Goal: Information Seeking & Learning: Find specific fact

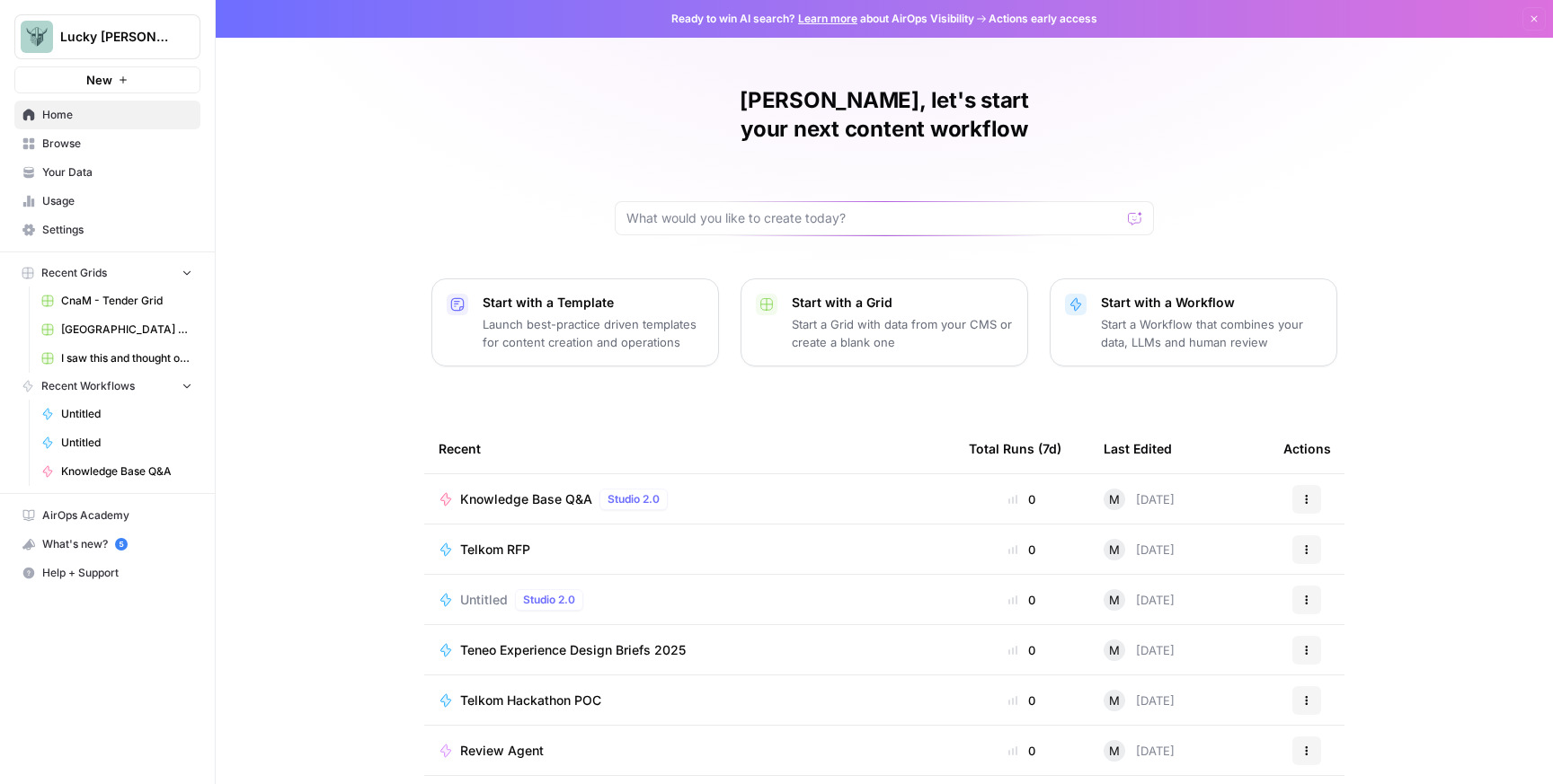
click at [124, 323] on span "[GEOGRAPHIC_DATA] Tender - Stories" at bounding box center [126, 330] width 131 height 16
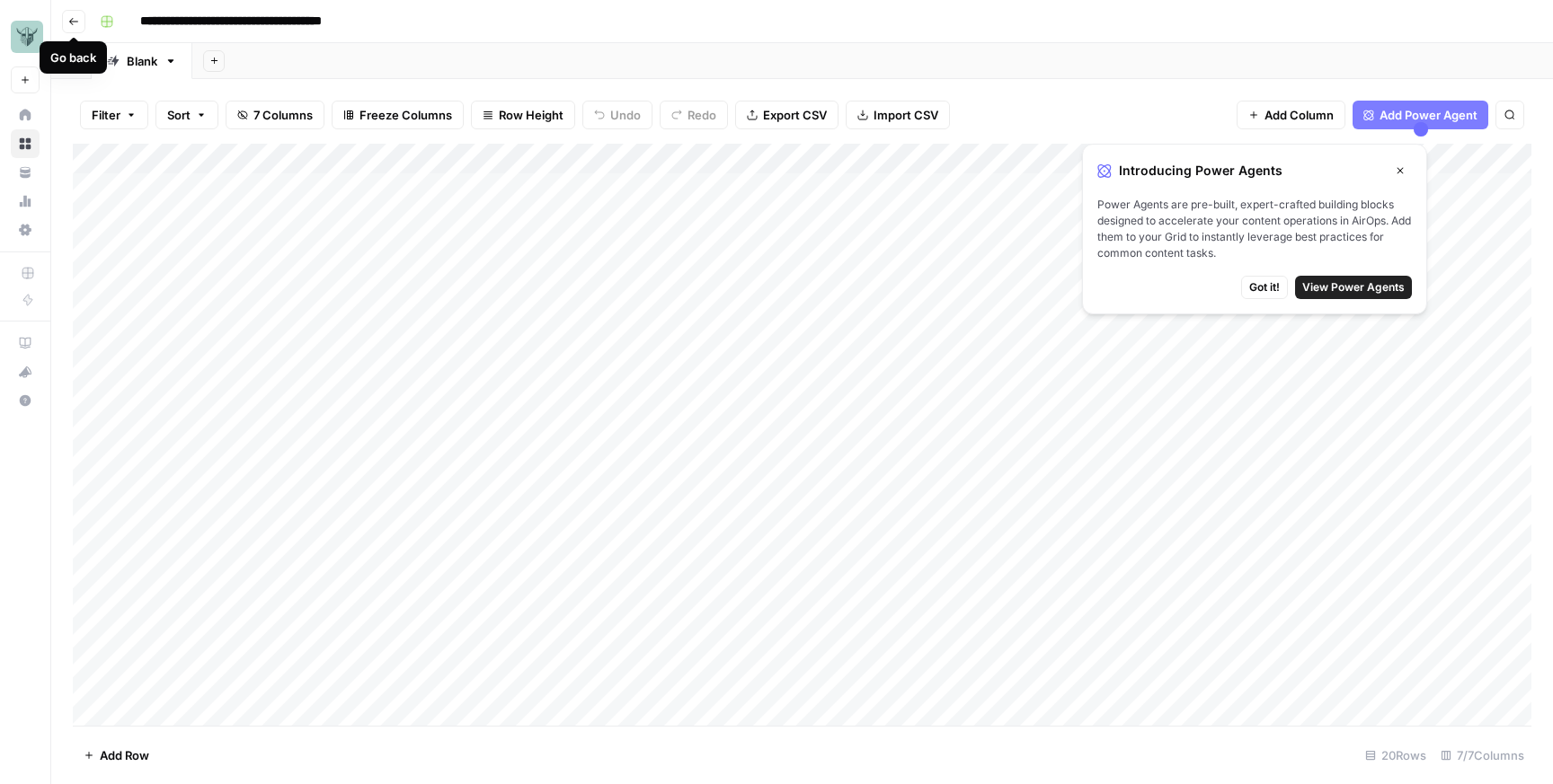
click at [72, 18] on icon "button" at bounding box center [74, 22] width 9 height 7
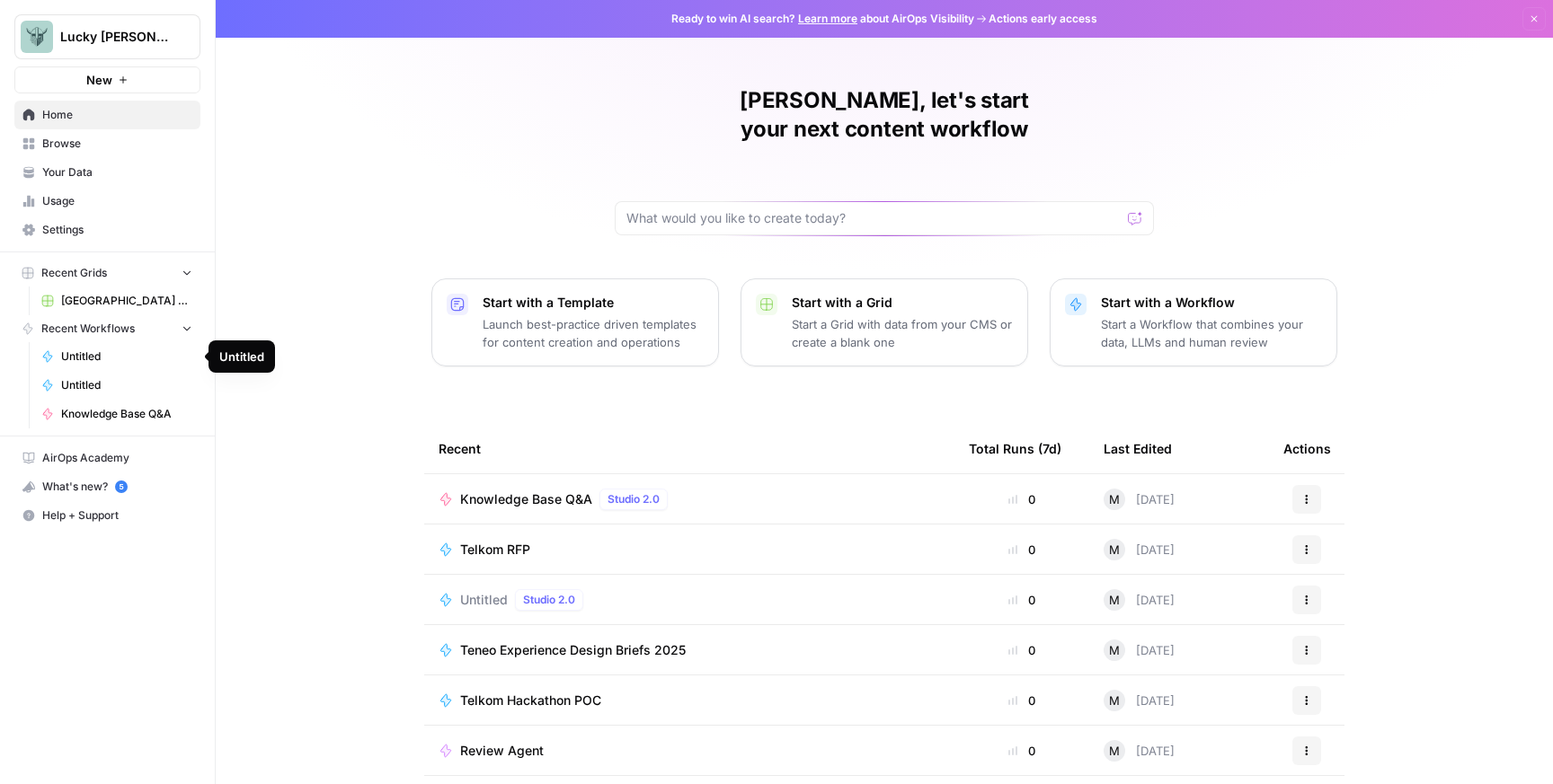
click at [111, 416] on span "Knowledge Base Q&A" at bounding box center [126, 414] width 131 height 16
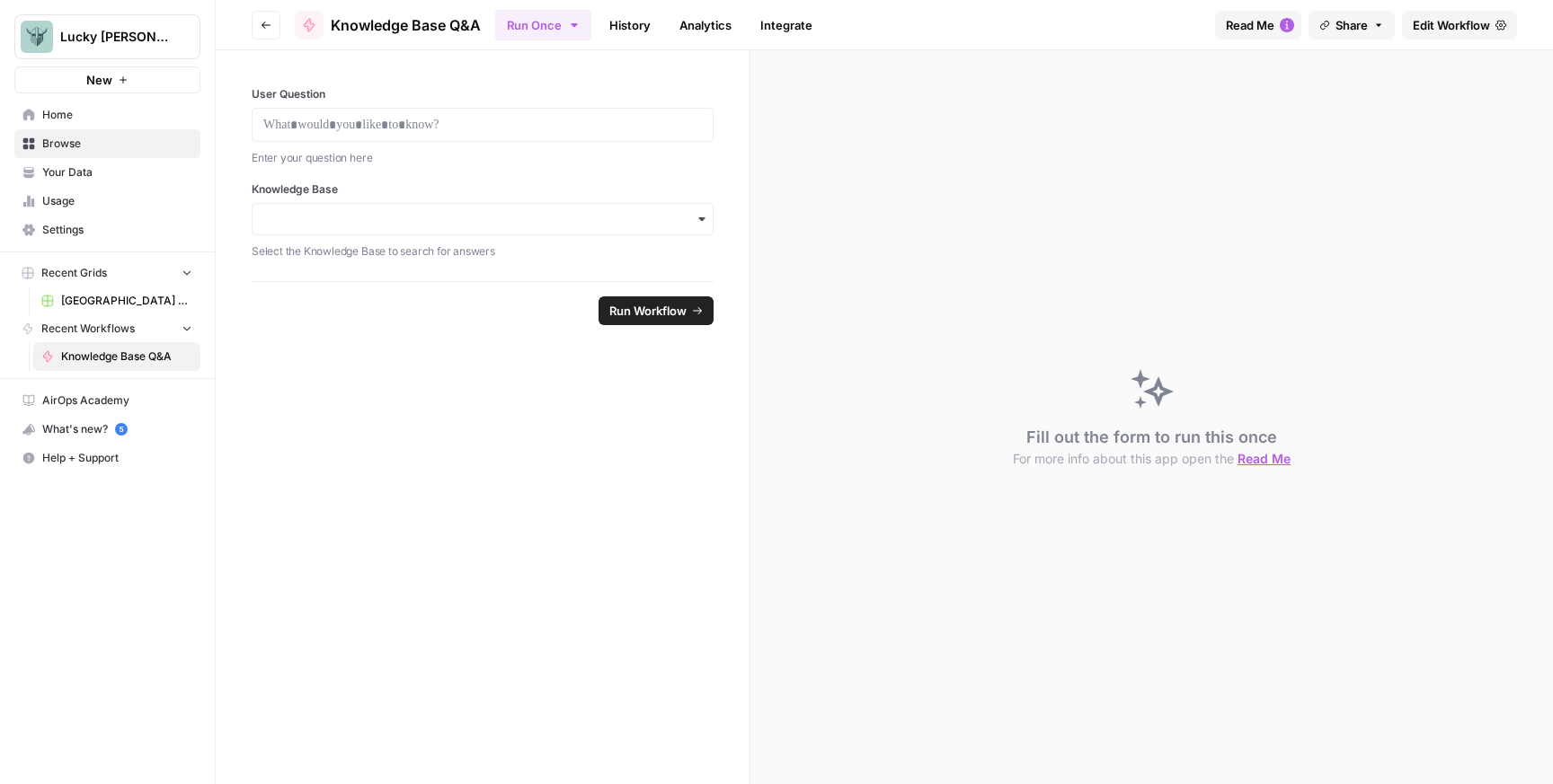
click at [87, 84] on span "New" at bounding box center [99, 81] width 26 height 18
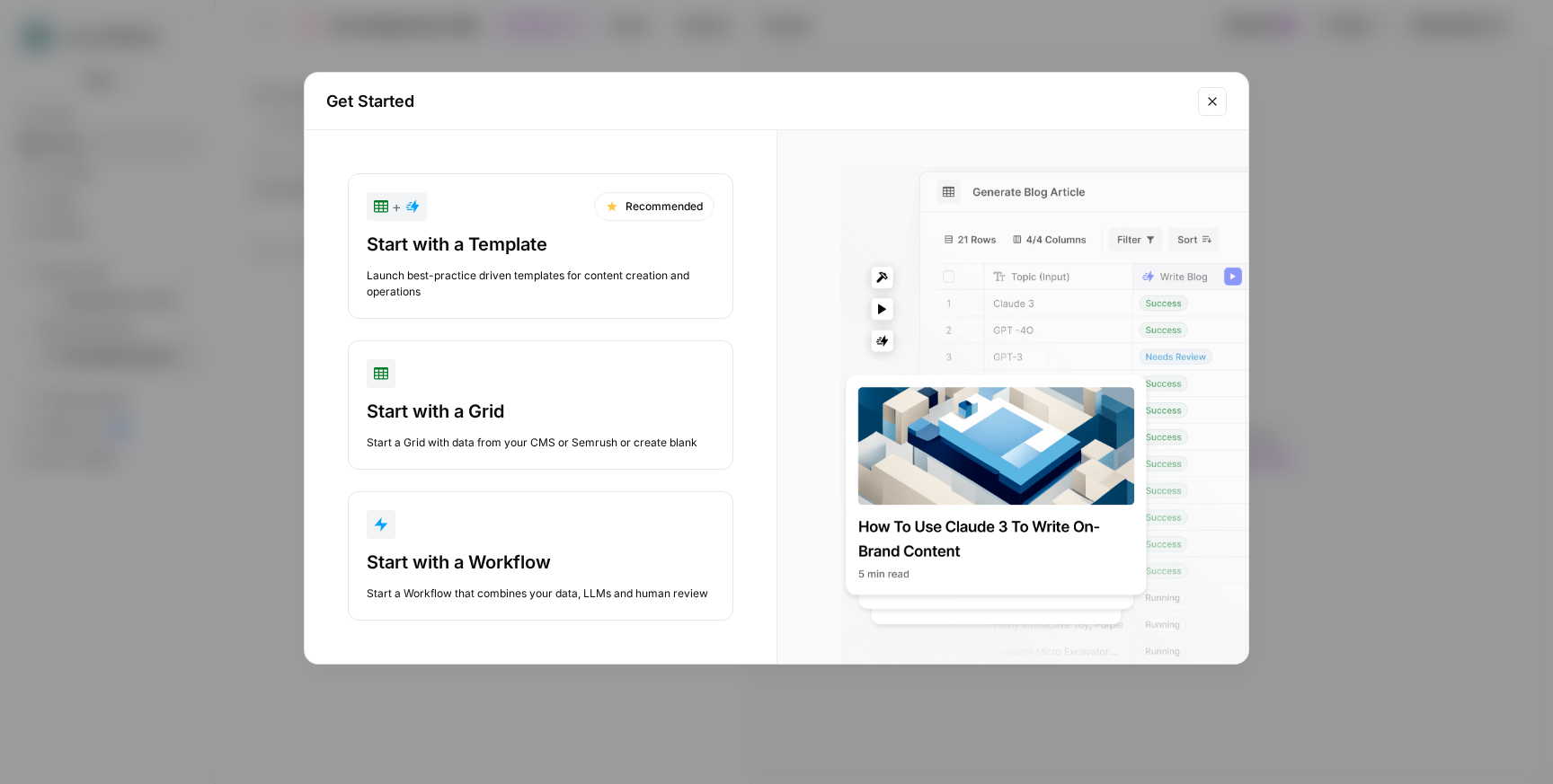
click at [208, 171] on div "Get Started + Recommended Start with a Template Launch best-practice driven tem…" at bounding box center [776, 392] width 1553 height 784
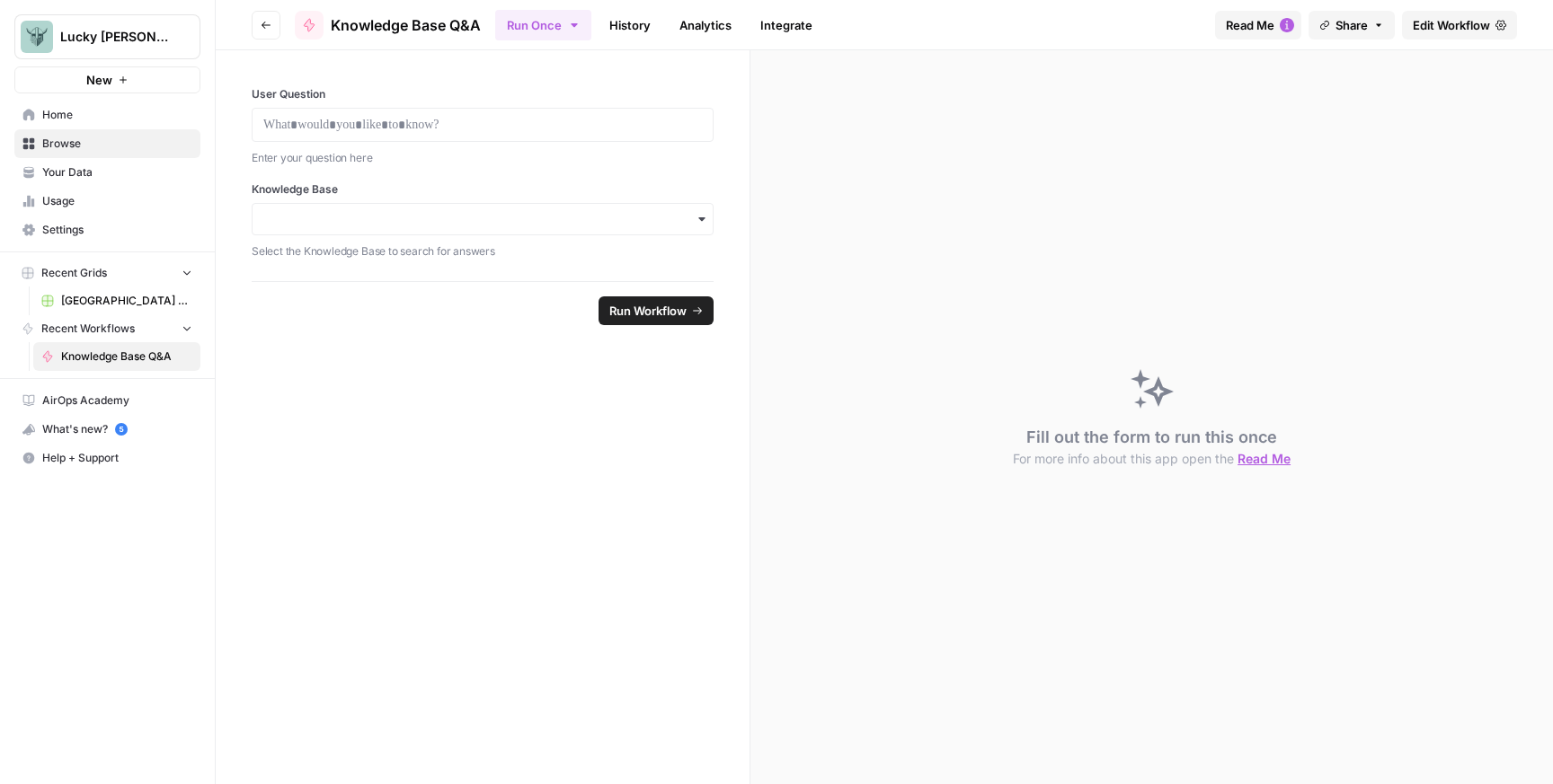
click at [153, 40] on span "Lucky [PERSON_NAME]" at bounding box center [114, 37] width 109 height 18
click at [383, 101] on label "User Question" at bounding box center [482, 94] width 462 height 16
click at [269, 32] on button "Go back" at bounding box center [265, 25] width 28 height 28
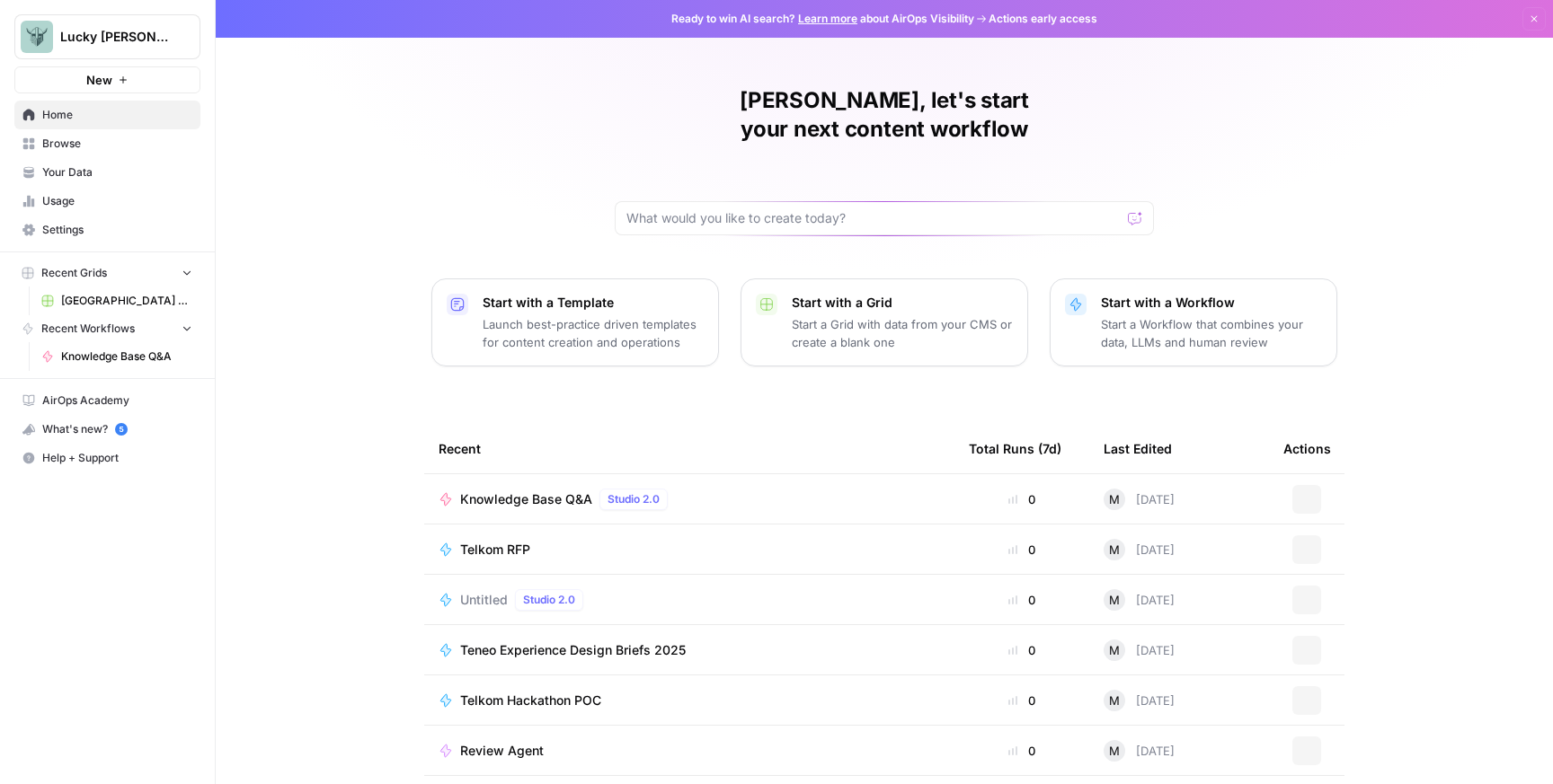
scroll to position [42, 0]
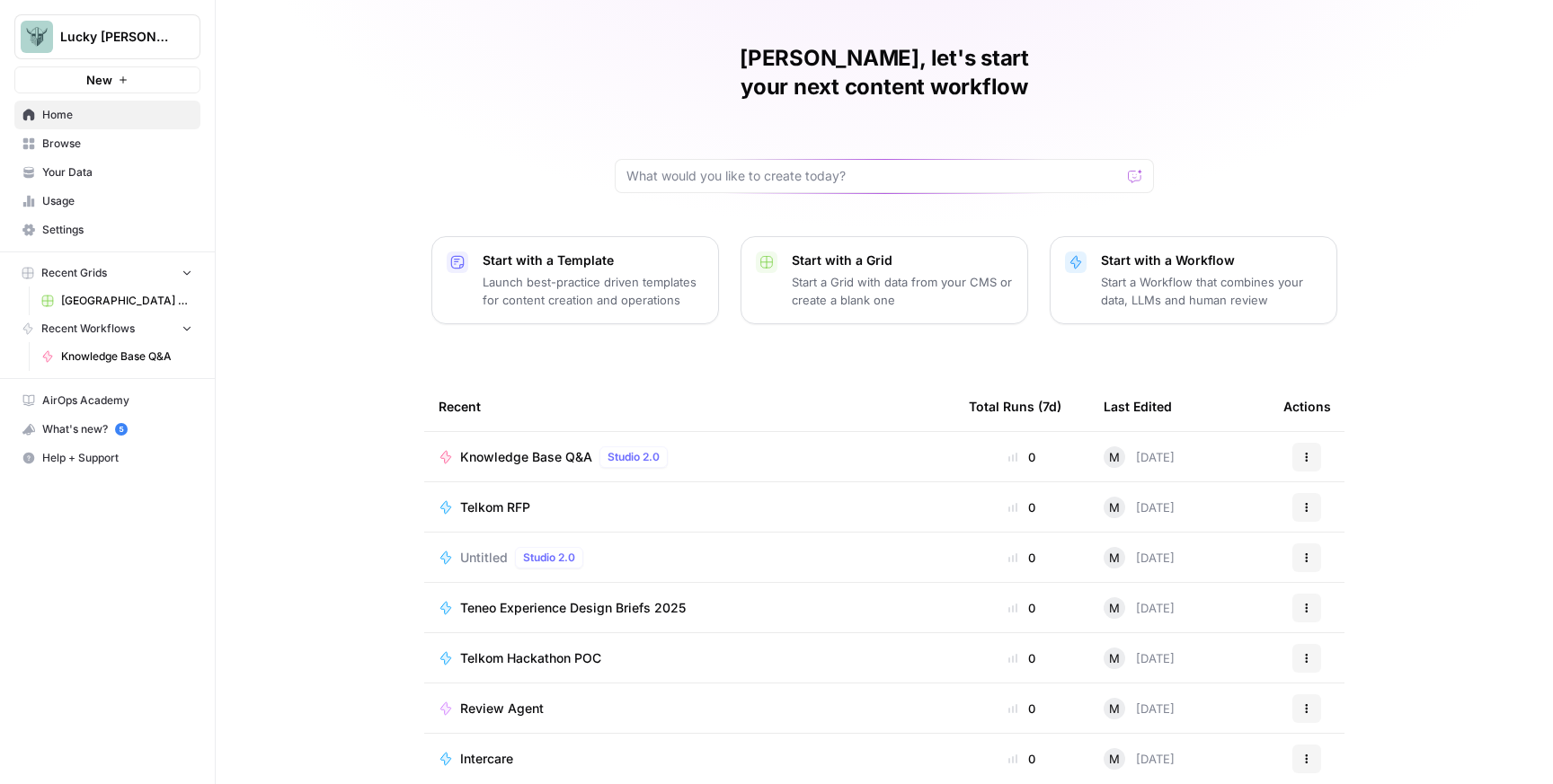
click at [71, 146] on span "Browse" at bounding box center [117, 144] width 150 height 16
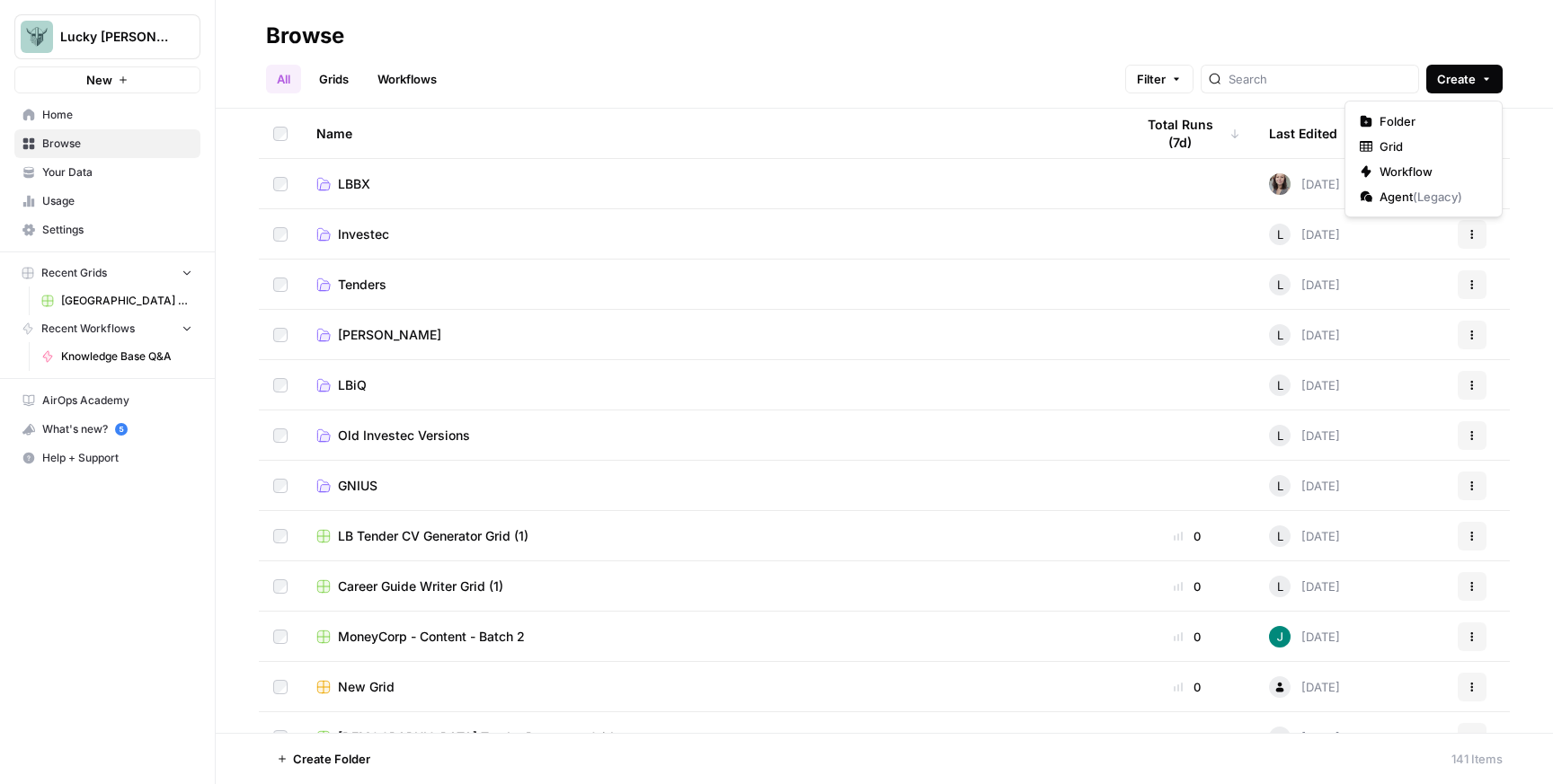
click at [1492, 75] on button "Create" at bounding box center [1463, 79] width 76 height 28
click at [1440, 123] on span "Folder" at bounding box center [1429, 122] width 101 height 18
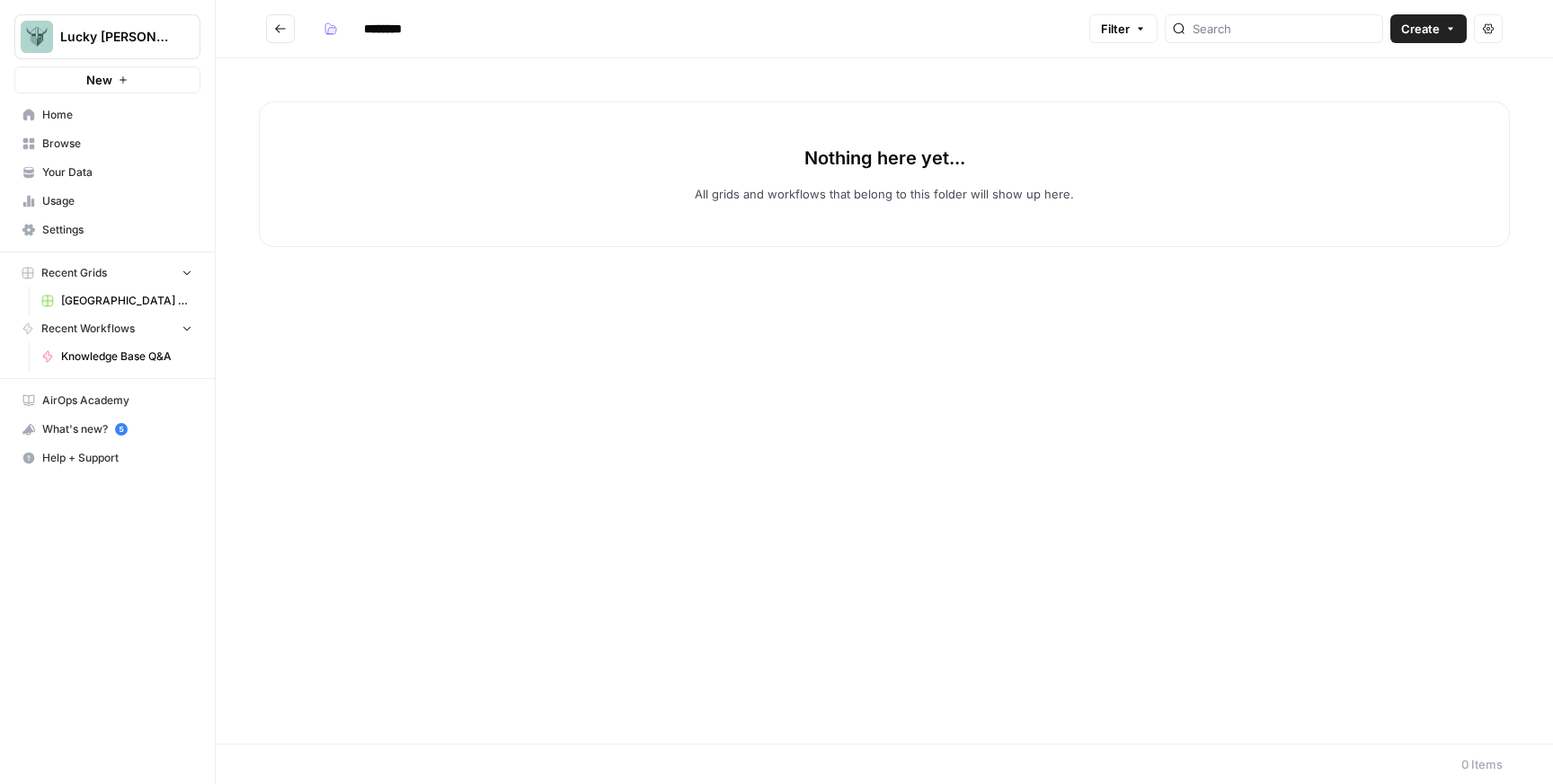
click at [1426, 23] on span "Create" at bounding box center [1420, 29] width 38 height 18
click at [283, 33] on icon "Go back" at bounding box center [280, 29] width 13 height 13
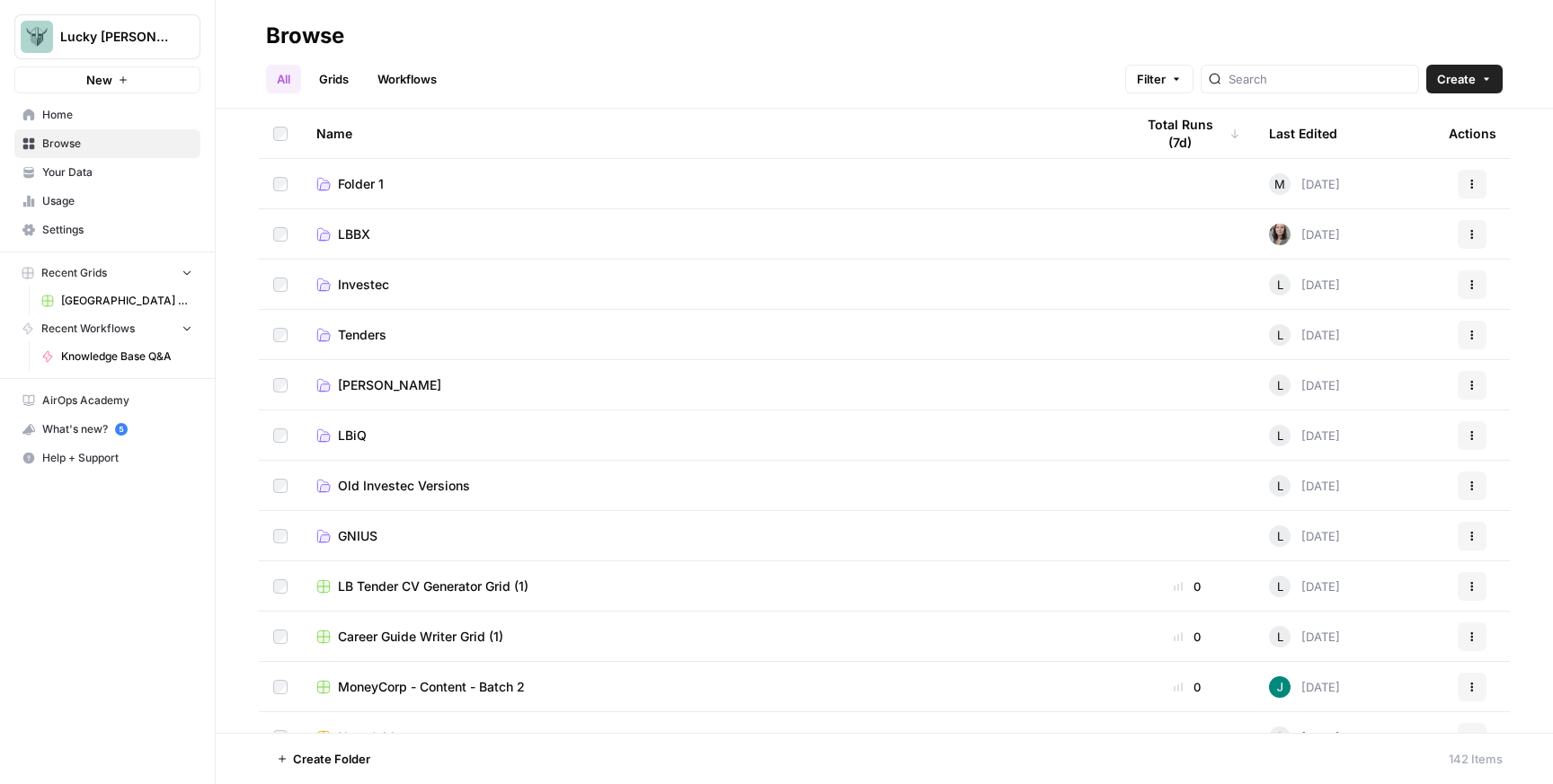
click at [345, 77] on link "Grids" at bounding box center [334, 79] width 51 height 28
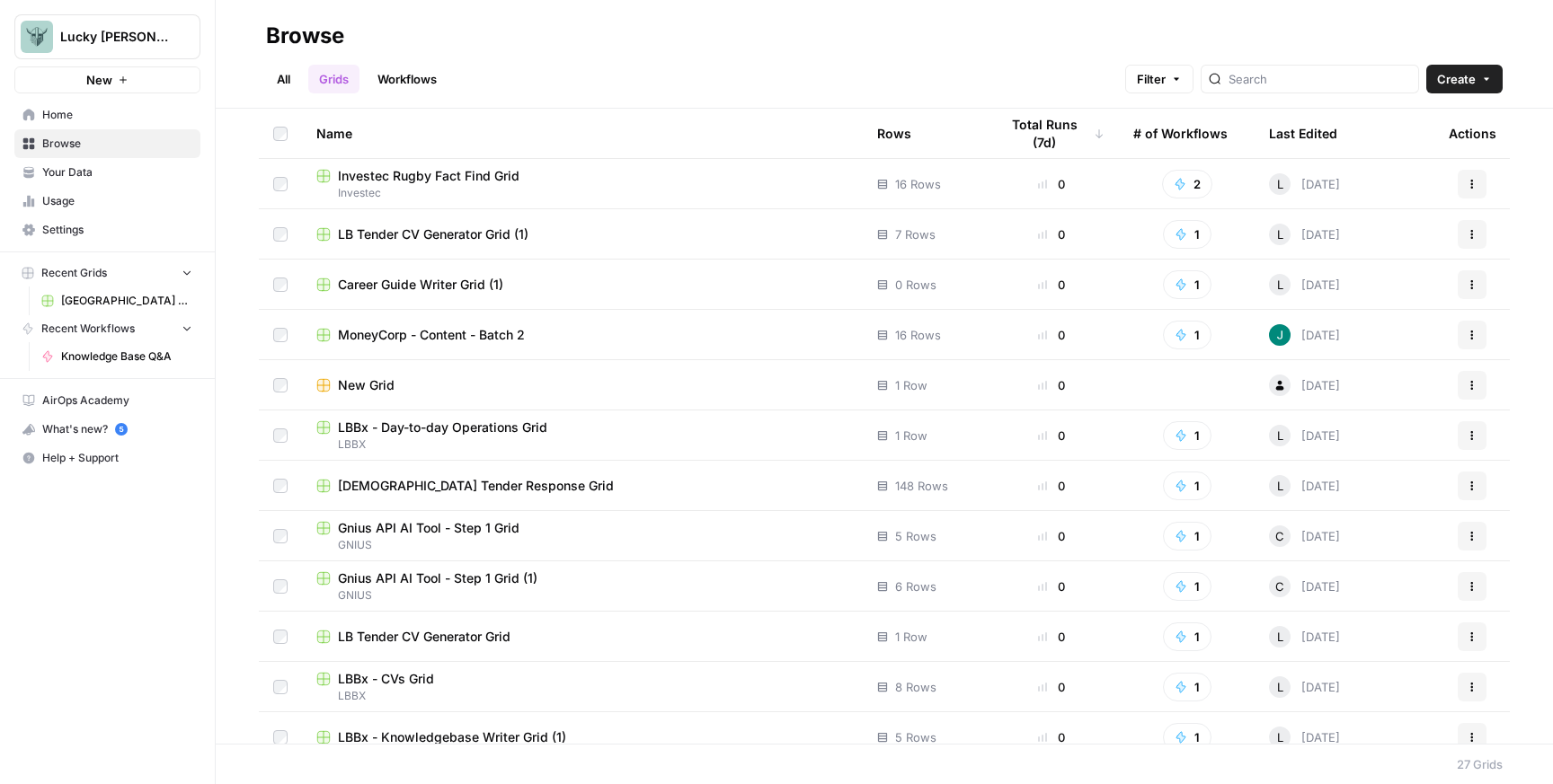
click at [1310, 134] on div "Last Edited" at bounding box center [1303, 134] width 69 height 49
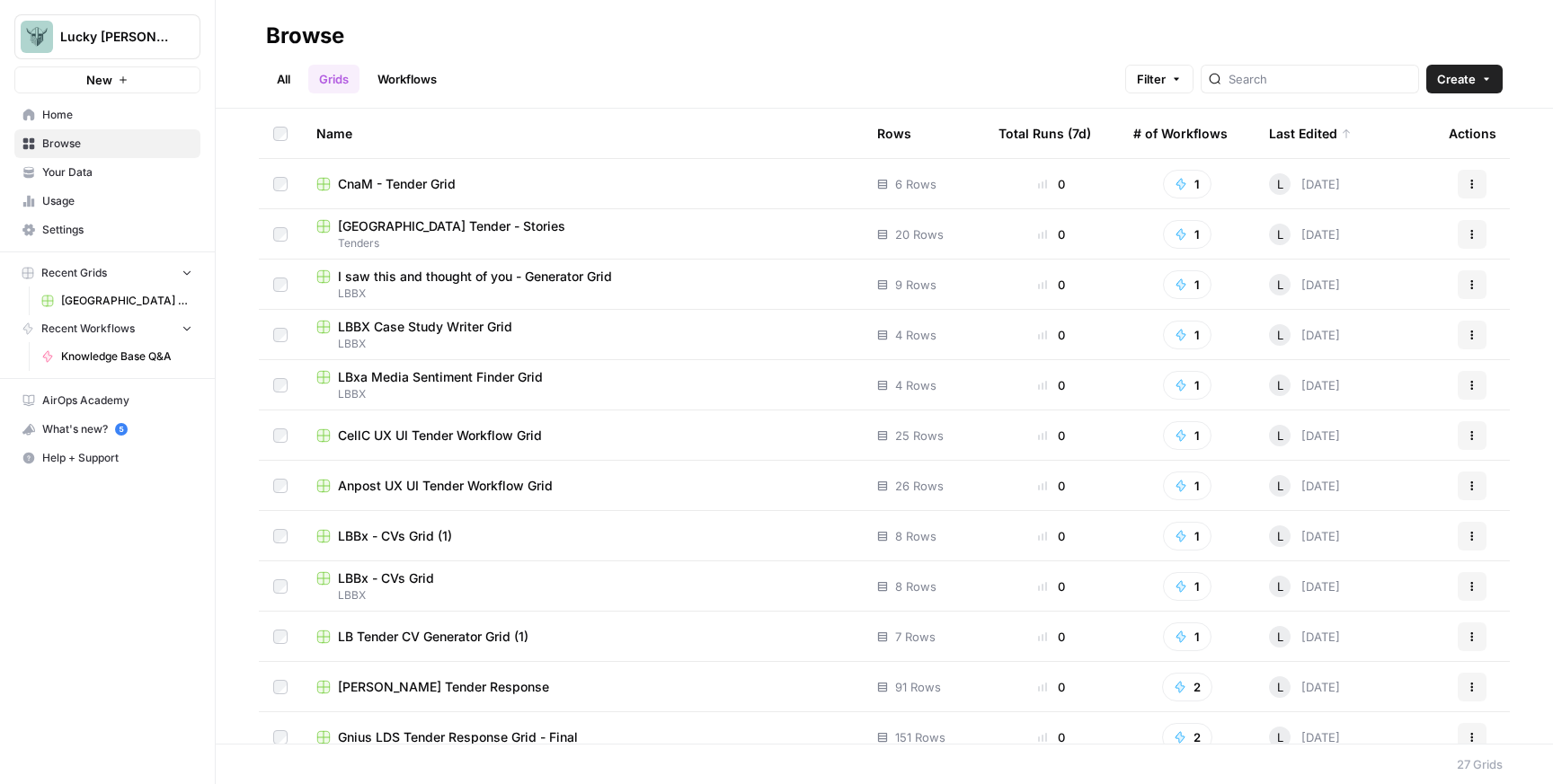
click at [1310, 134] on div "Last Edited" at bounding box center [1310, 134] width 82 height 49
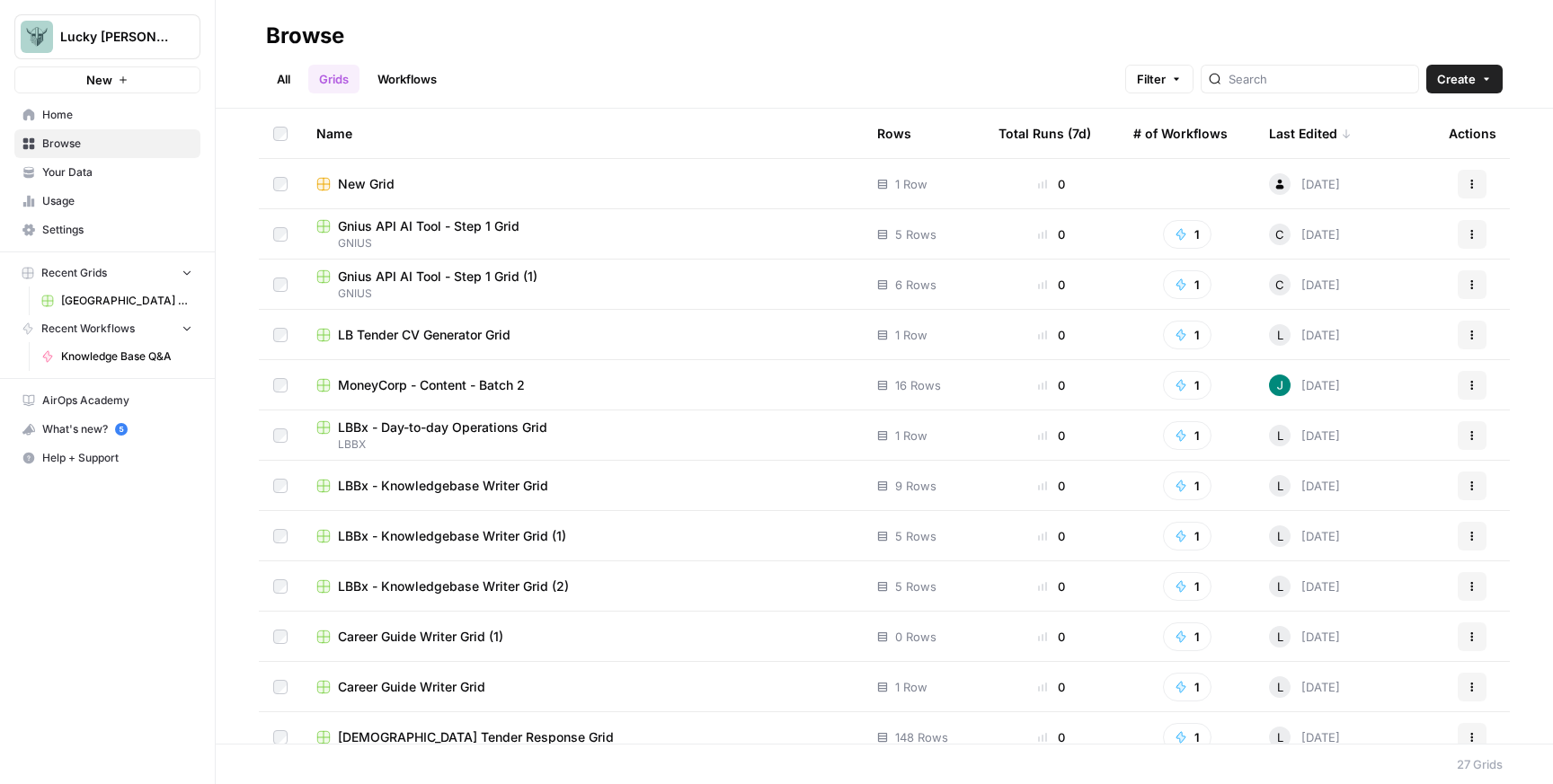
click at [1310, 134] on div "Last Edited" at bounding box center [1310, 134] width 82 height 49
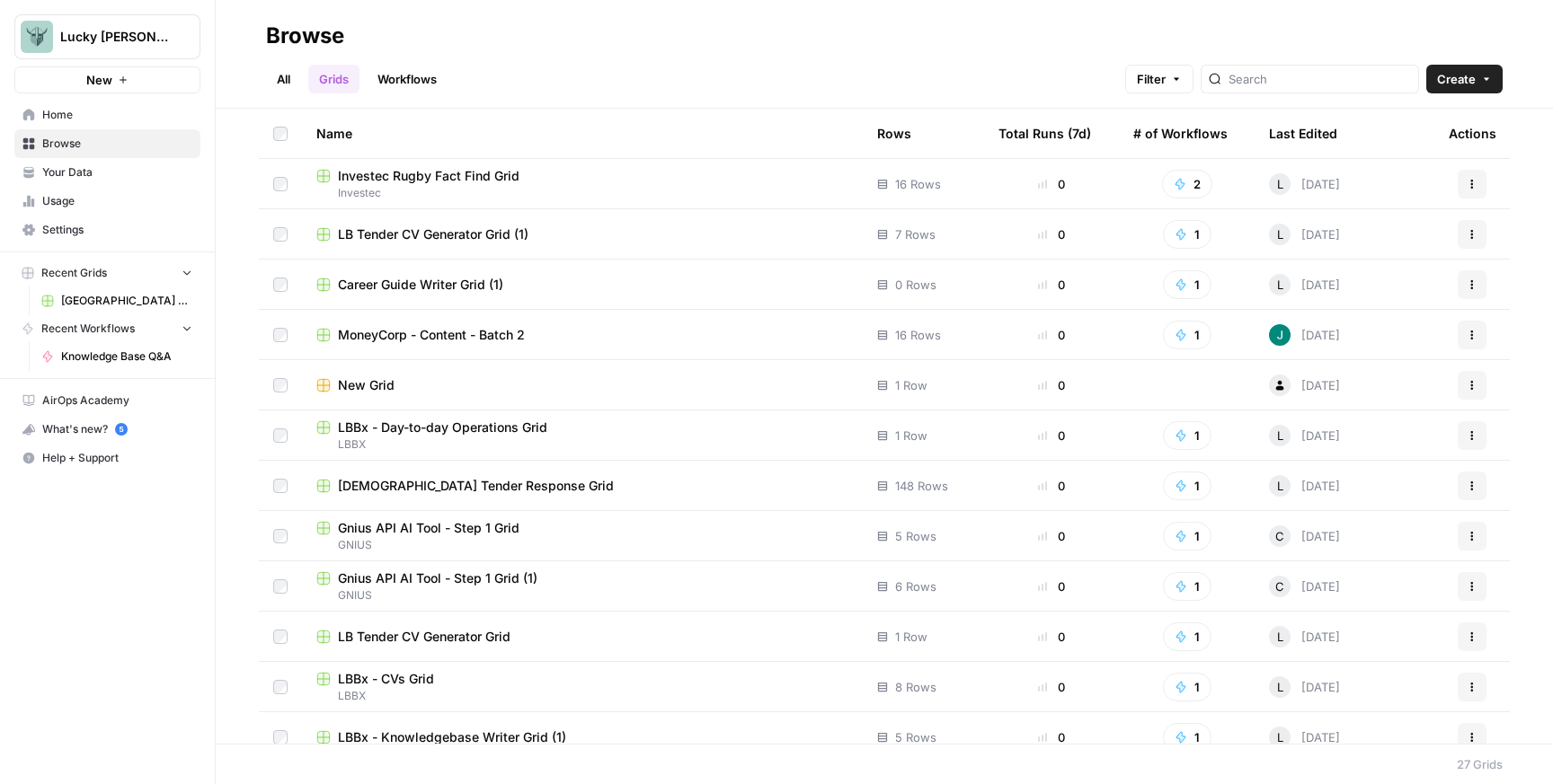
click at [402, 81] on link "Workflows" at bounding box center [407, 79] width 81 height 28
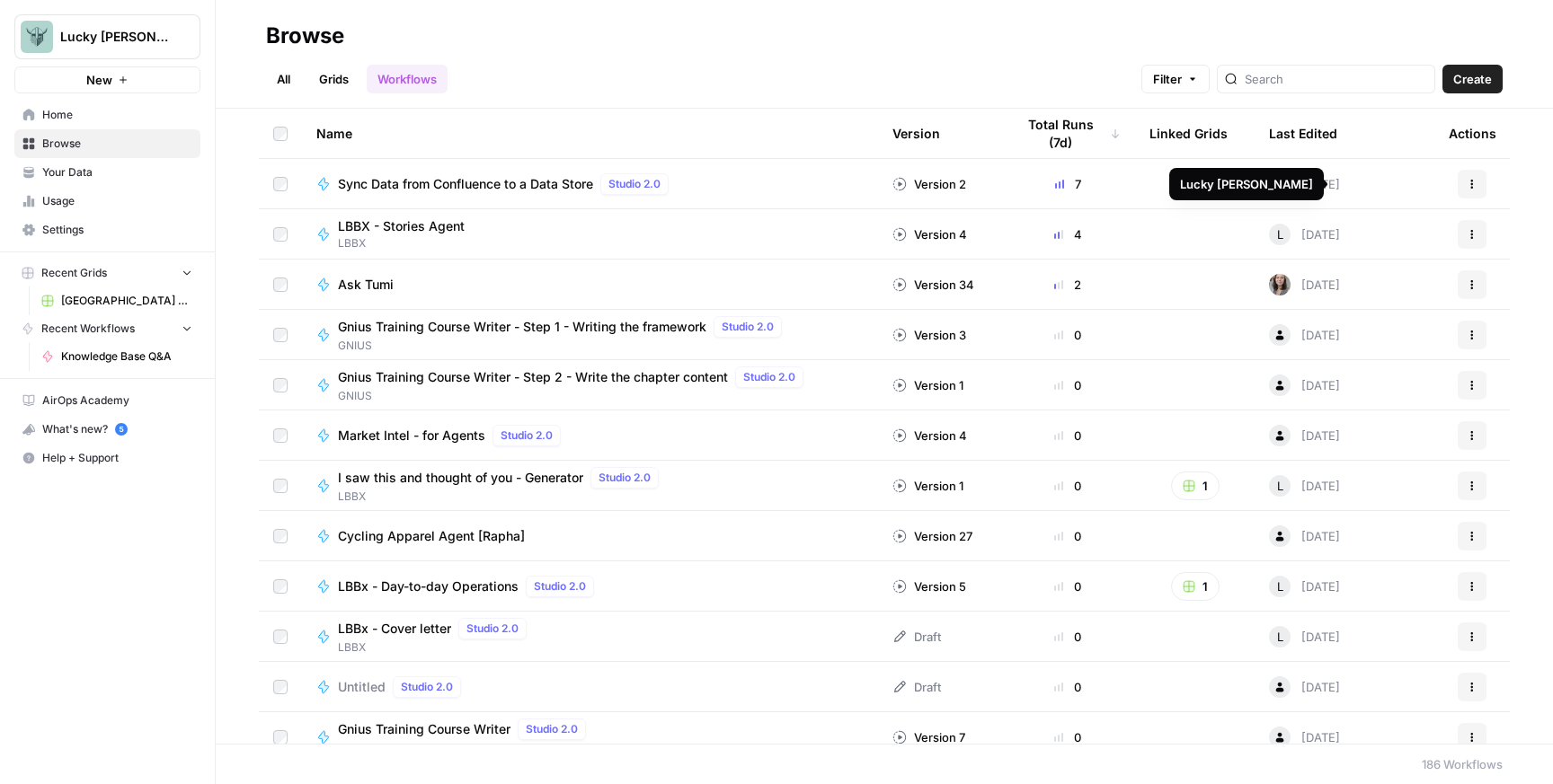
click at [1318, 136] on div "Last Edited" at bounding box center [1303, 134] width 69 height 49
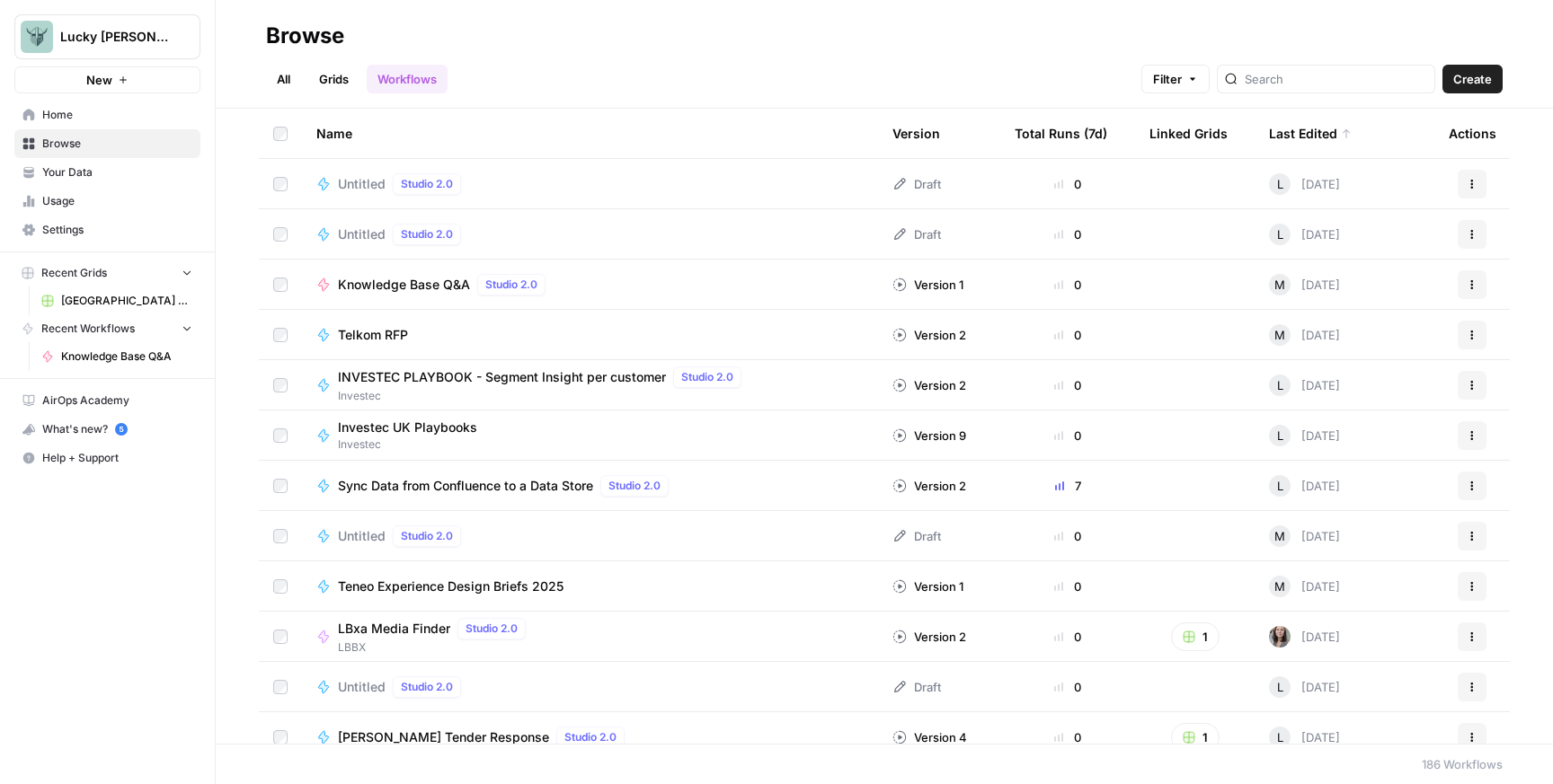
click at [73, 177] on span "Your Data" at bounding box center [117, 173] width 150 height 16
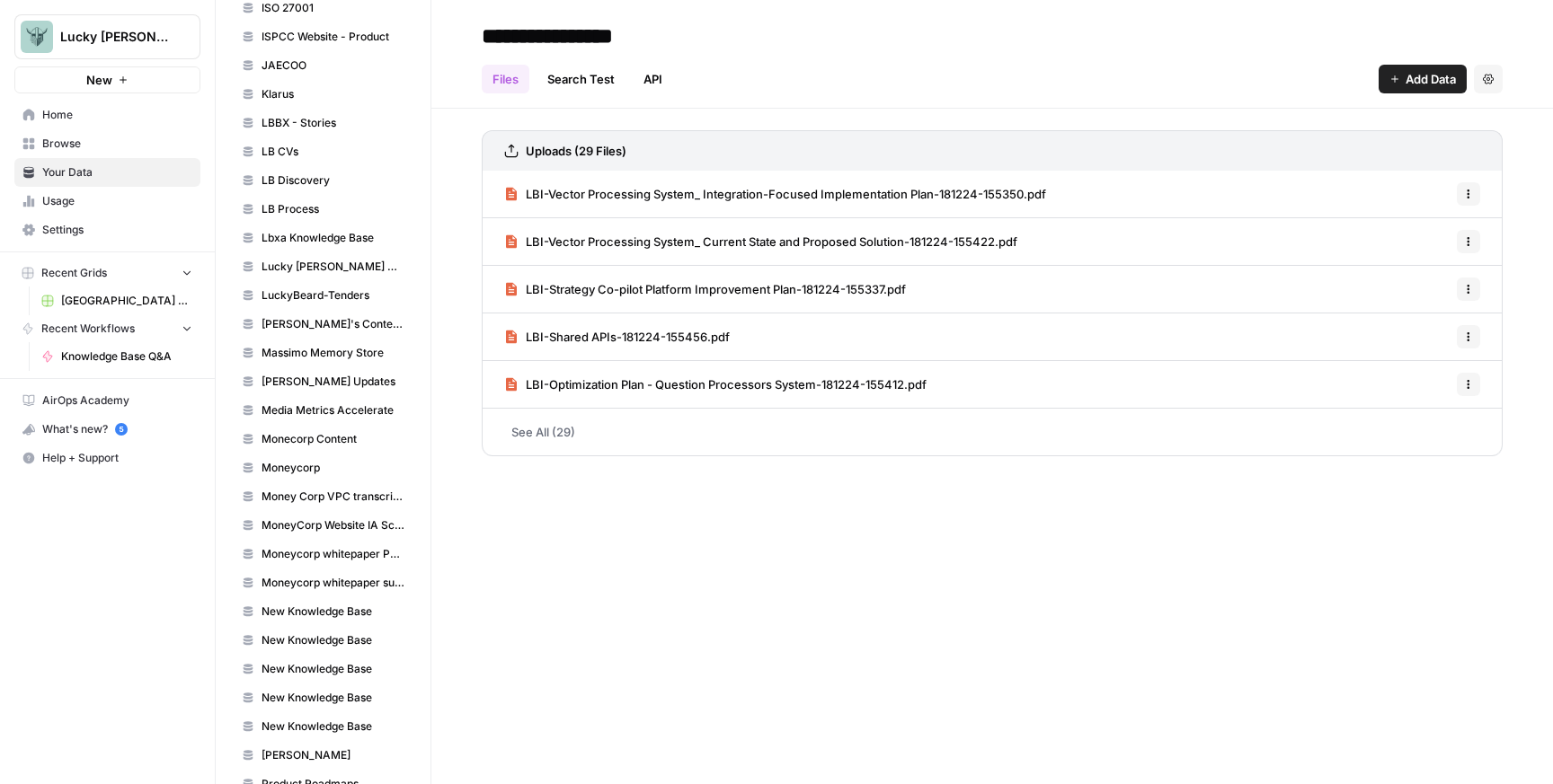
scroll to position [1528, 0]
click at [329, 498] on span "Money Corp VPC transcripts" at bounding box center [333, 495] width 143 height 16
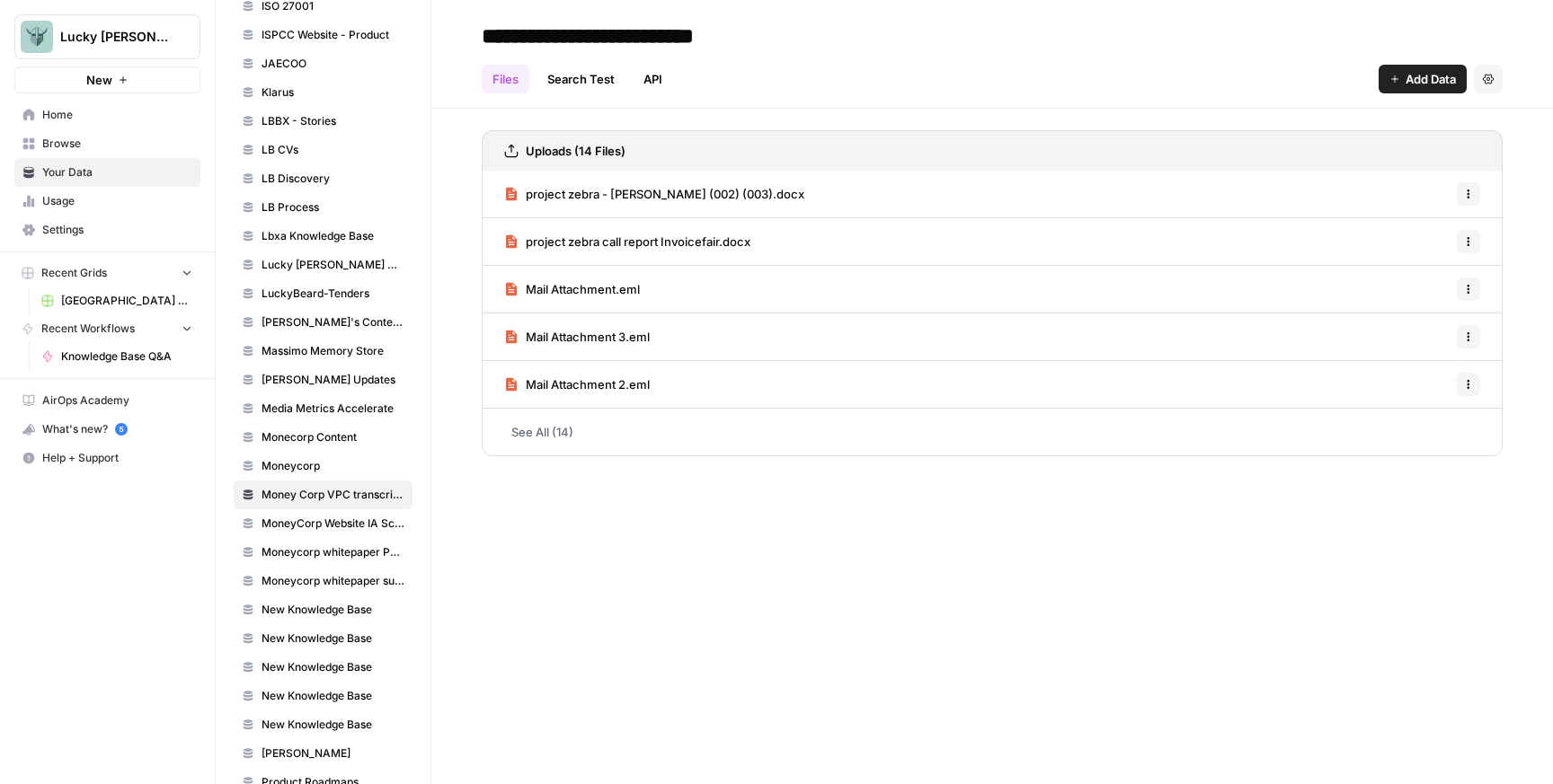
click at [361, 527] on span "MoneyCorp Website IA Scoping" at bounding box center [333, 524] width 143 height 16
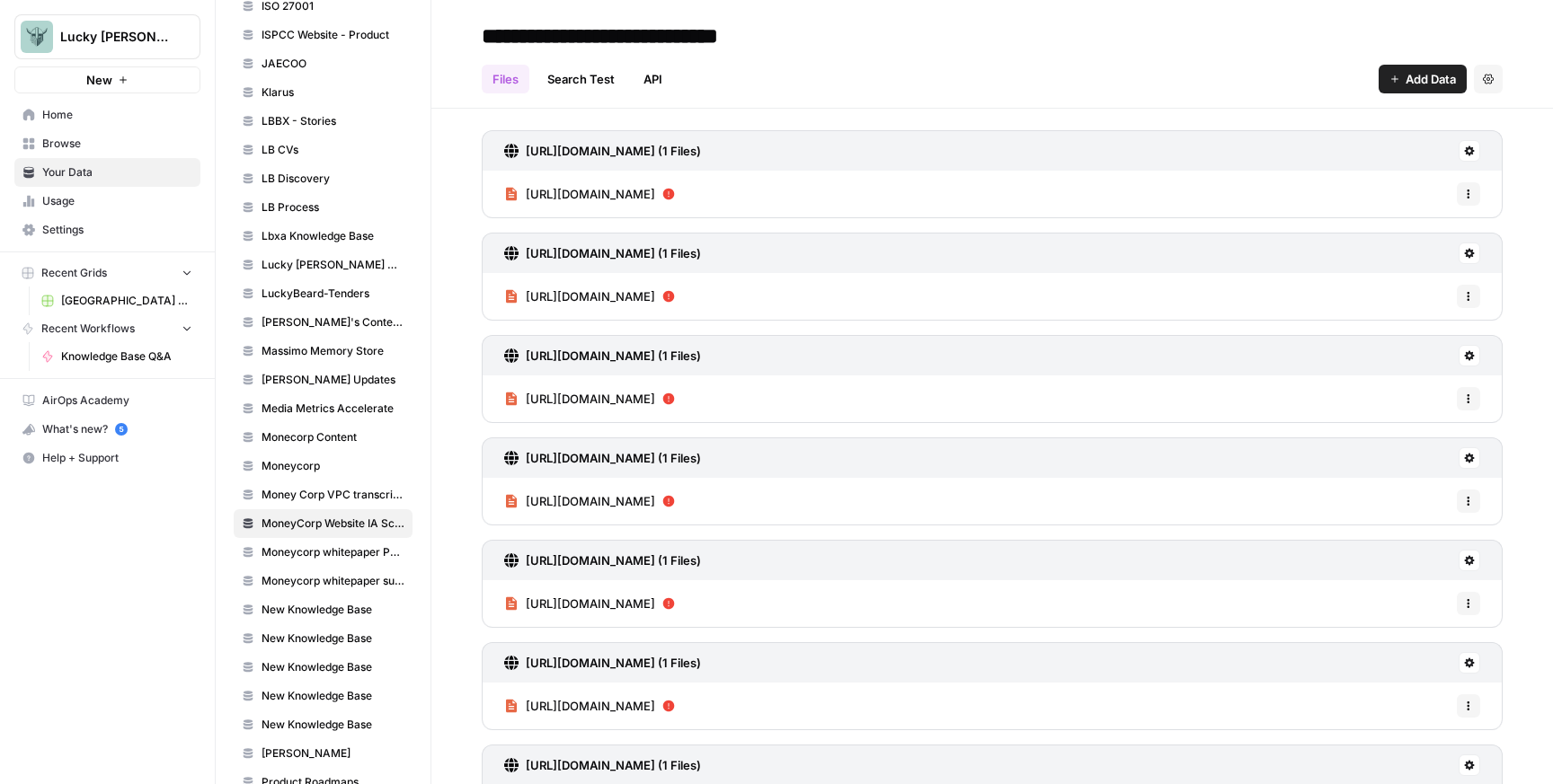
click at [353, 565] on link "Moneycorp whitepaper Payroll" at bounding box center [322, 552] width 178 height 28
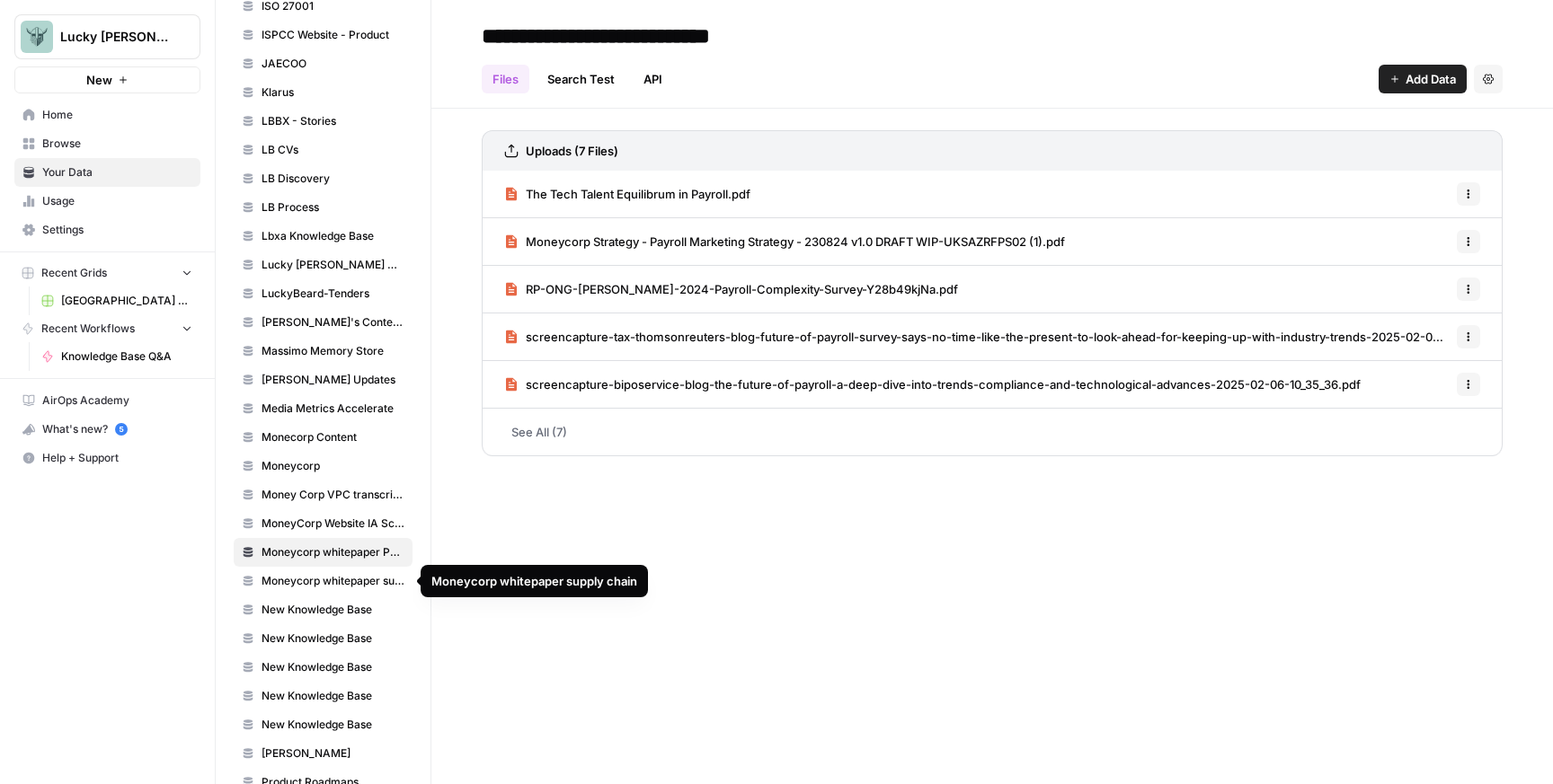
click at [355, 581] on span "Moneycorp whitepaper supply chain" at bounding box center [333, 581] width 143 height 16
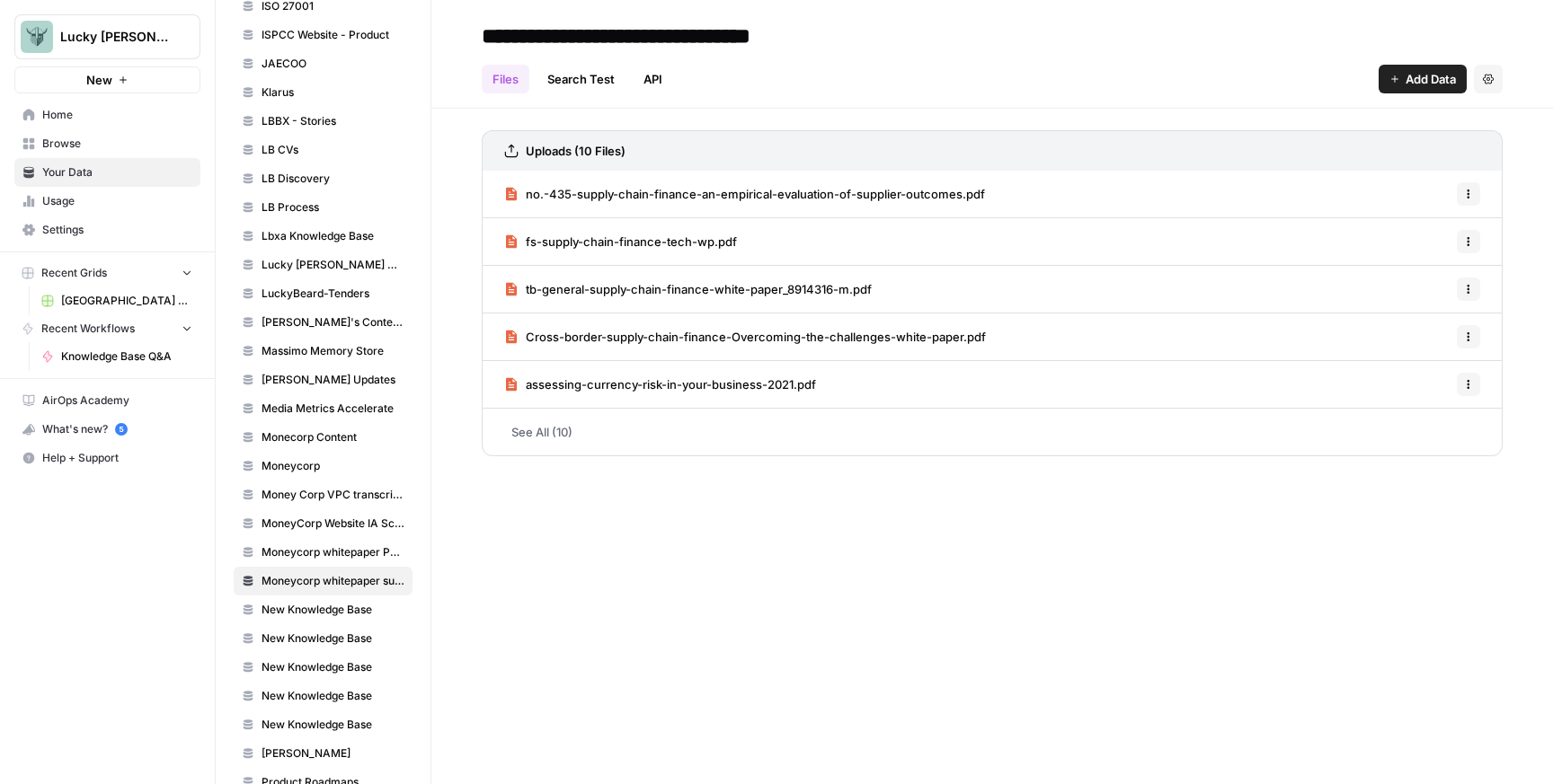
scroll to position [1608, 0]
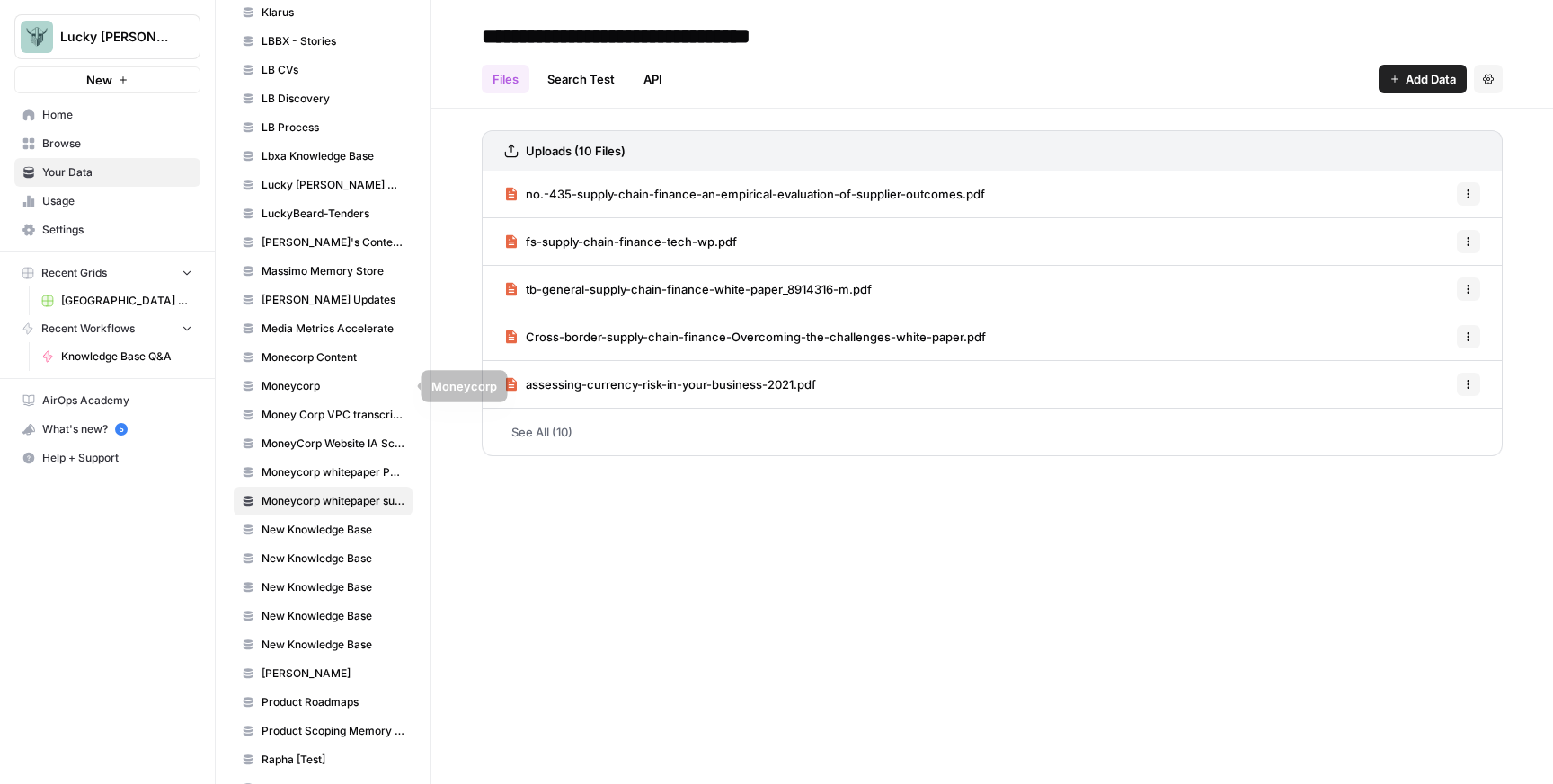
click at [340, 393] on span "Moneycorp" at bounding box center [333, 386] width 143 height 16
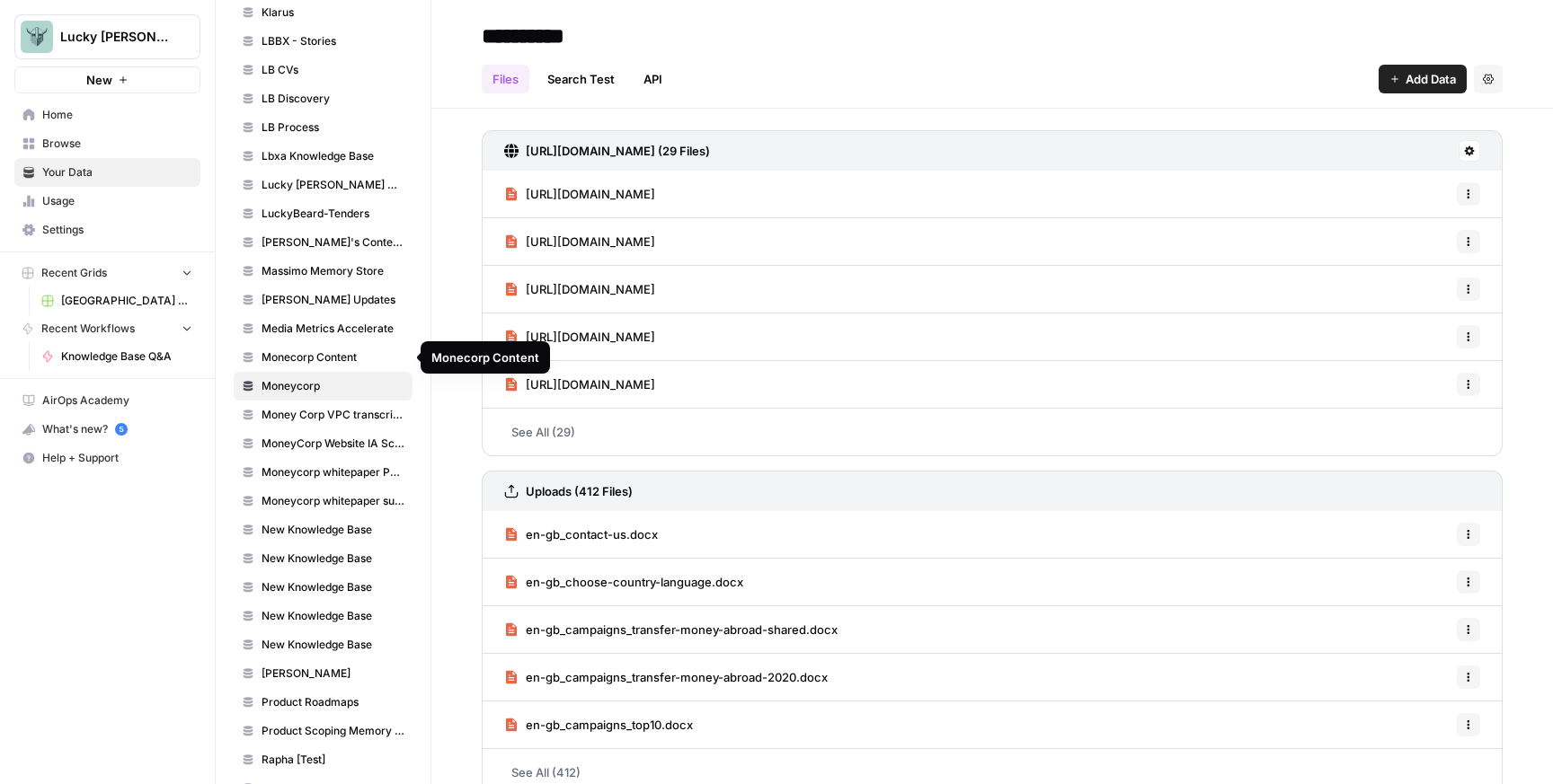
click at [341, 365] on span "Monecorp Content" at bounding box center [333, 358] width 143 height 16
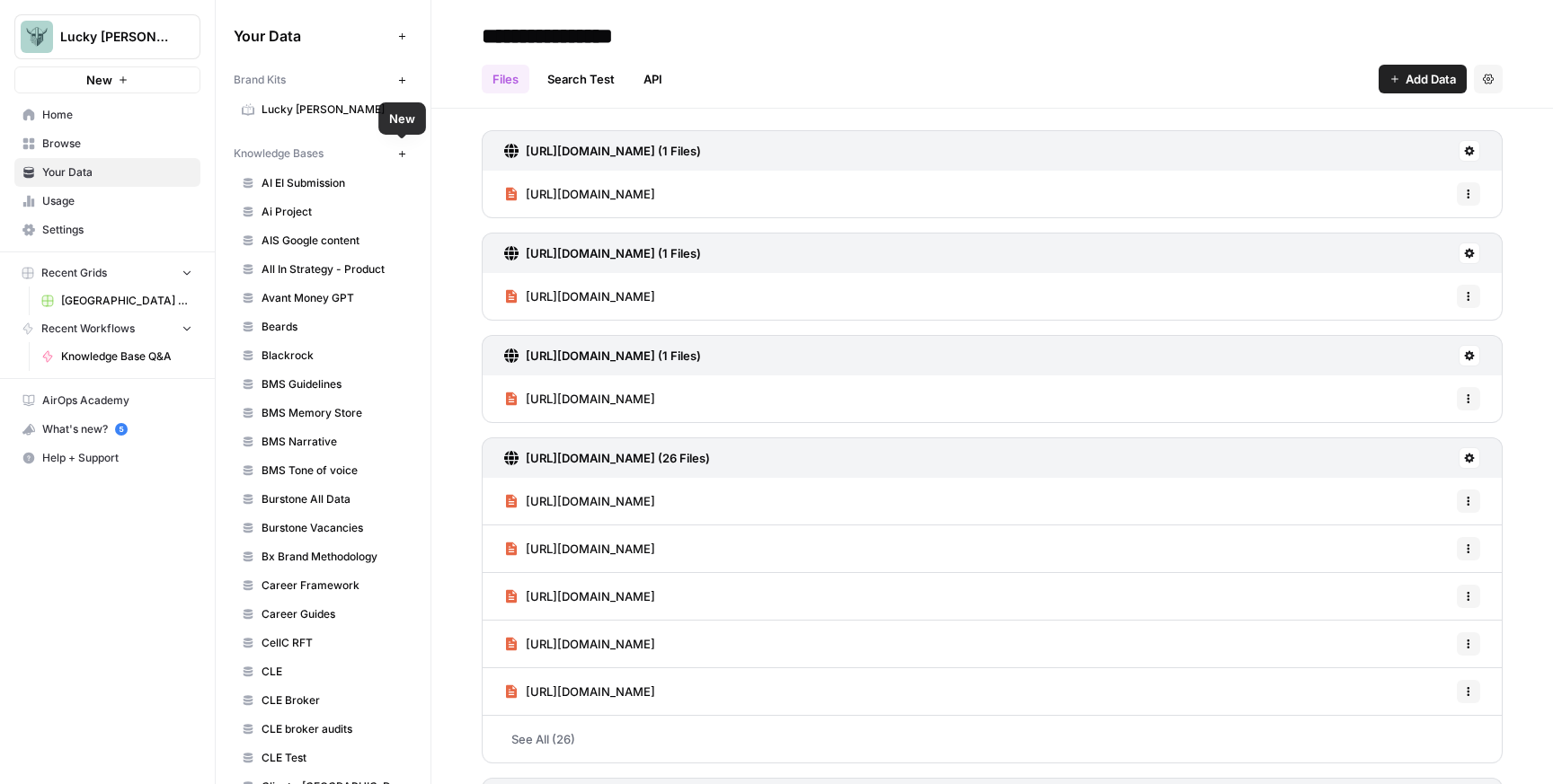
click at [406, 155] on icon "button" at bounding box center [402, 154] width 10 height 10
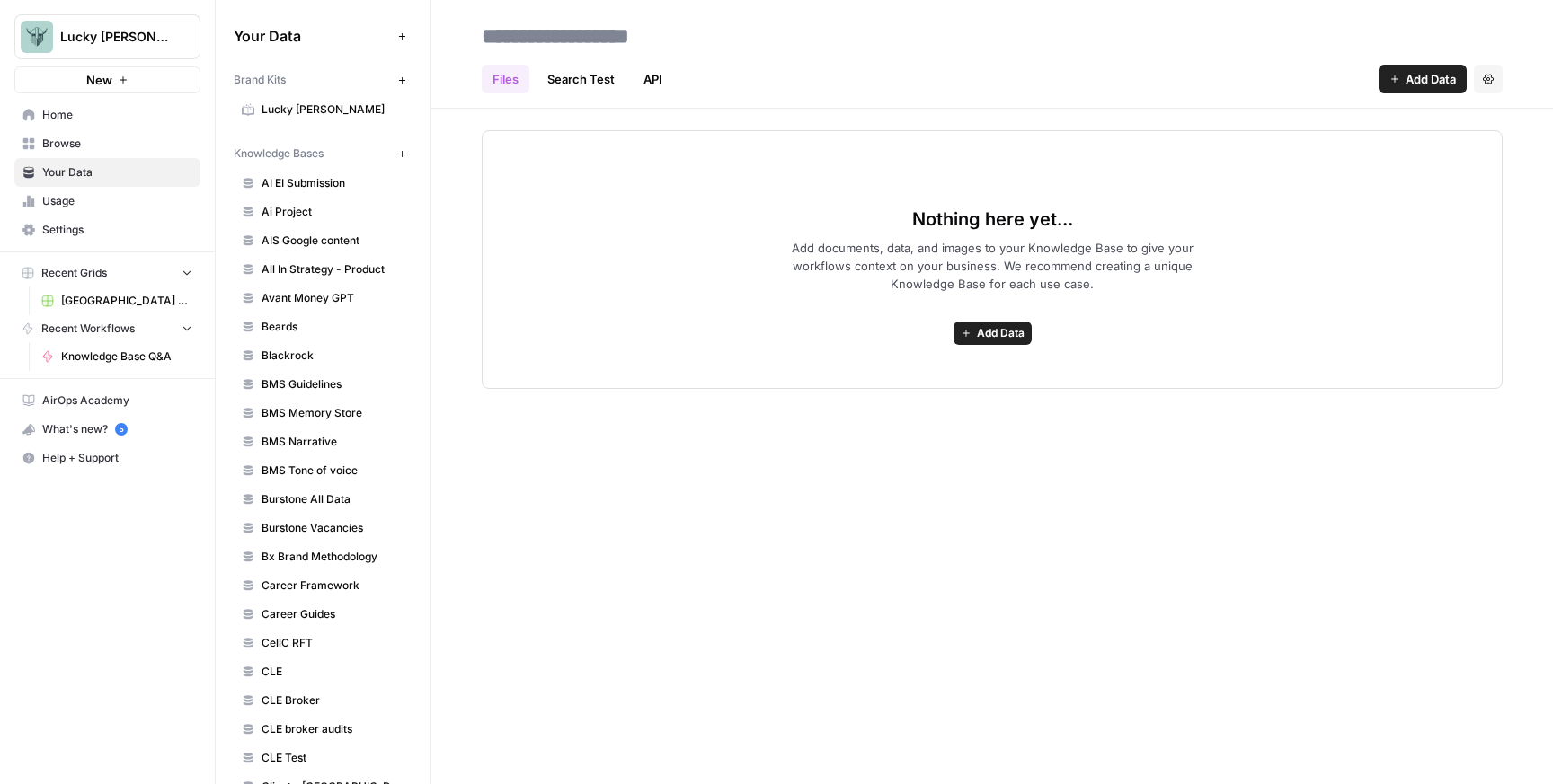
click at [991, 333] on span "Add Data" at bounding box center [1000, 333] width 48 height 16
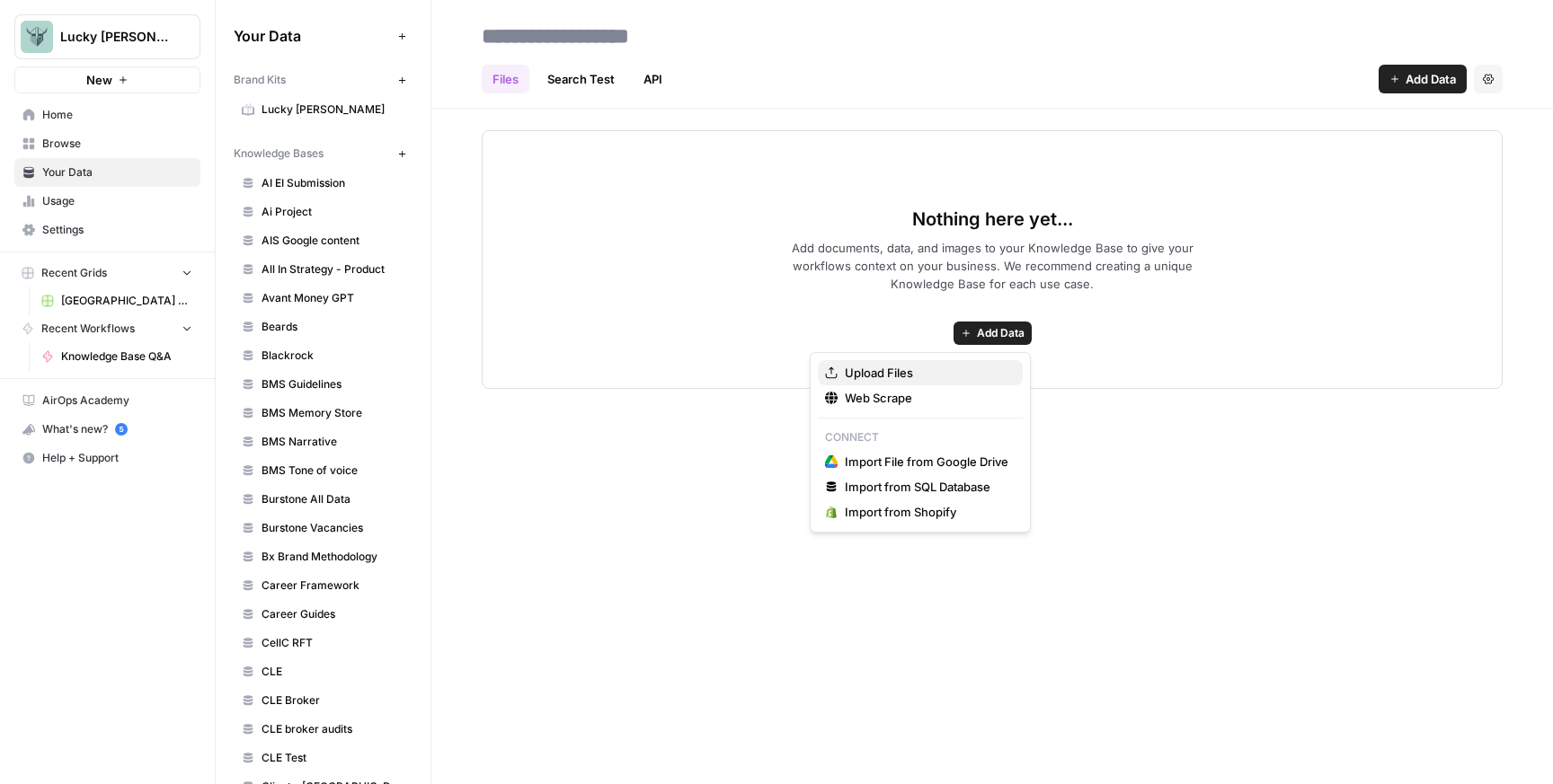
click at [933, 364] on span "Upload Files" at bounding box center [926, 373] width 164 height 18
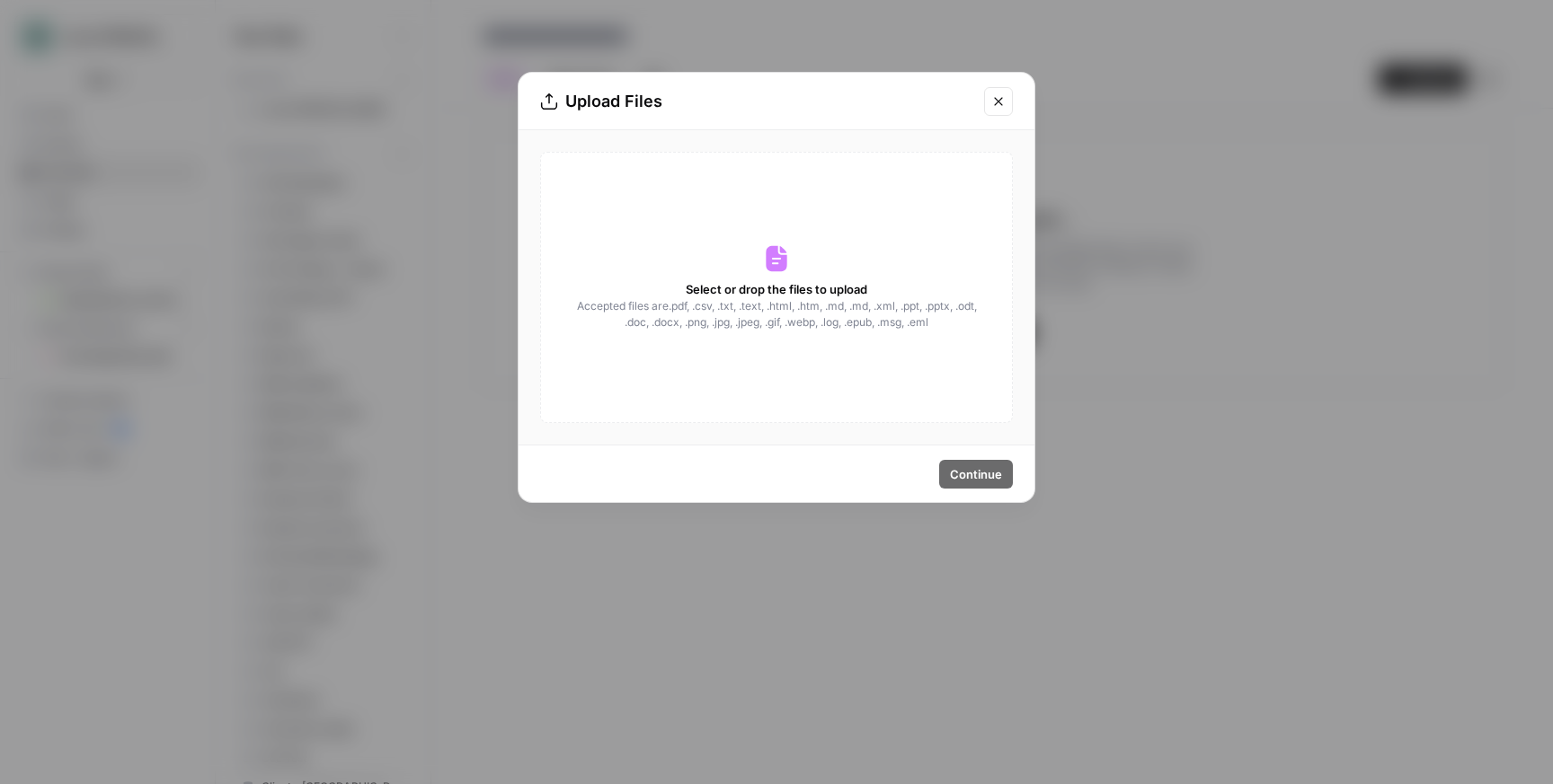
click at [812, 307] on span "Accepted files are .pdf, .csv, .txt, .text, .html, .htm, .md, .md, .xml, .ppt, …" at bounding box center [776, 314] width 403 height 32
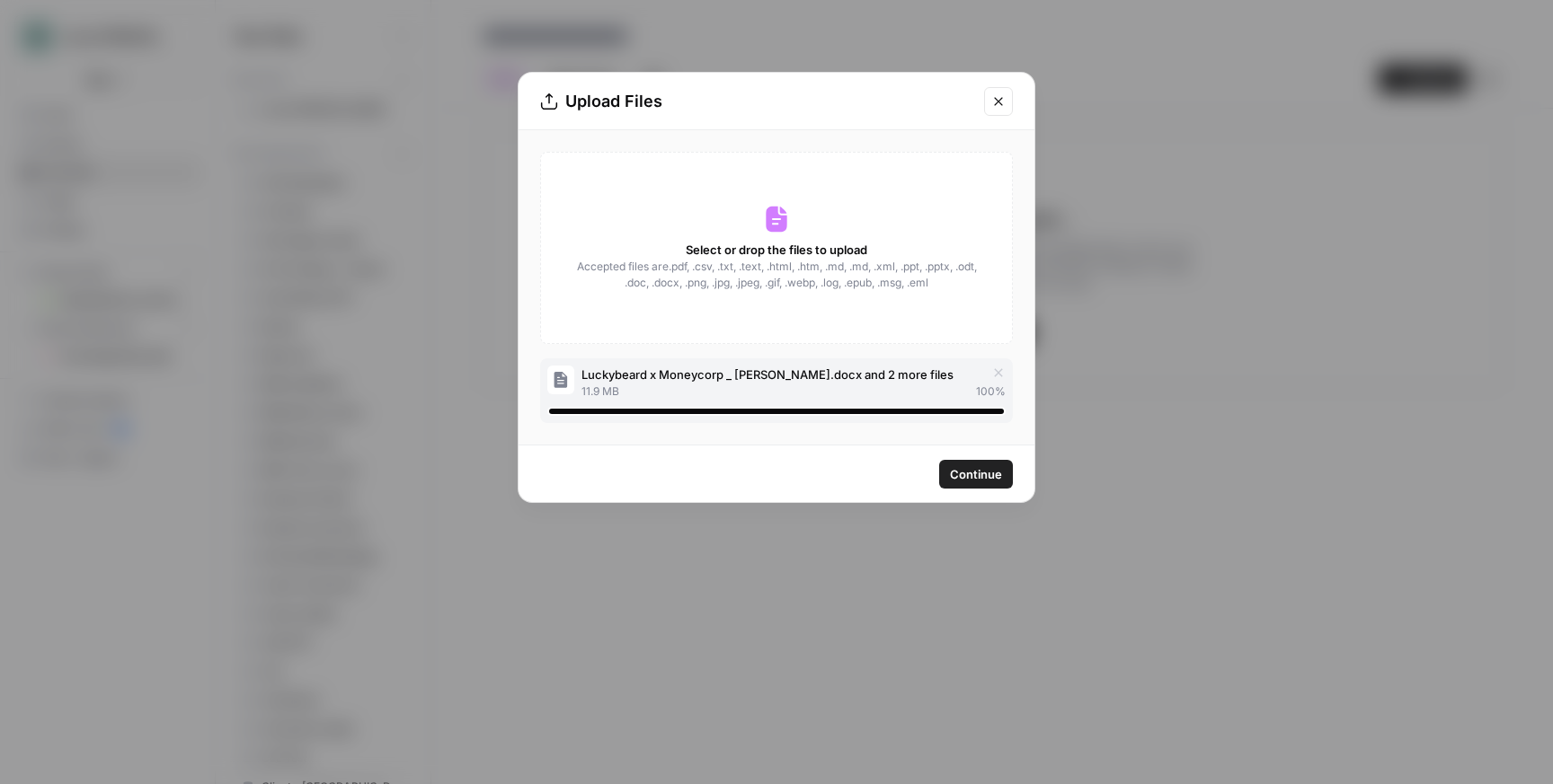
click at [976, 478] on span "Continue" at bounding box center [976, 475] width 52 height 18
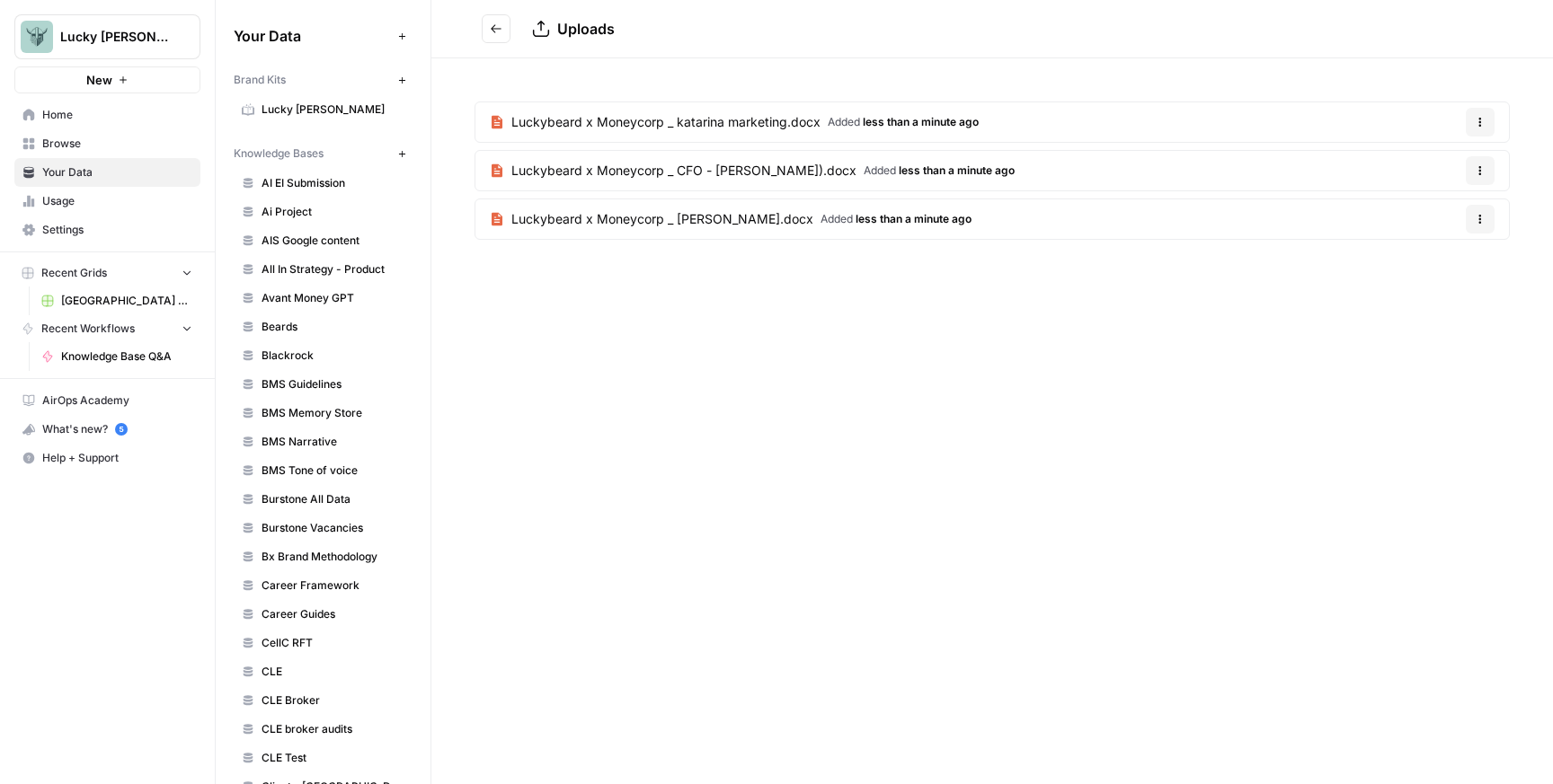
click at [123, 350] on span "Knowledge Base Q&A" at bounding box center [126, 357] width 131 height 16
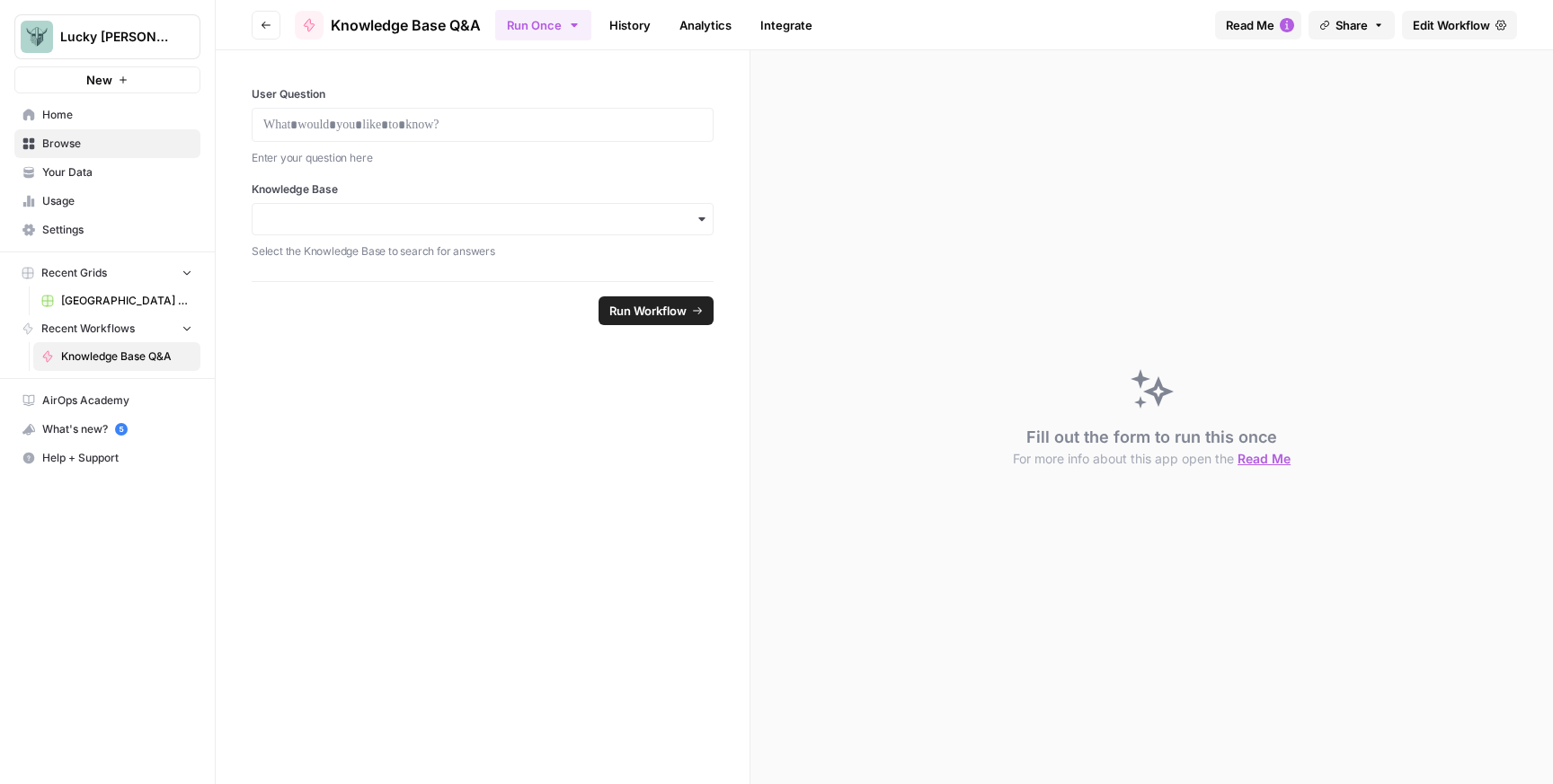
click at [624, 20] on link "History" at bounding box center [630, 25] width 63 height 28
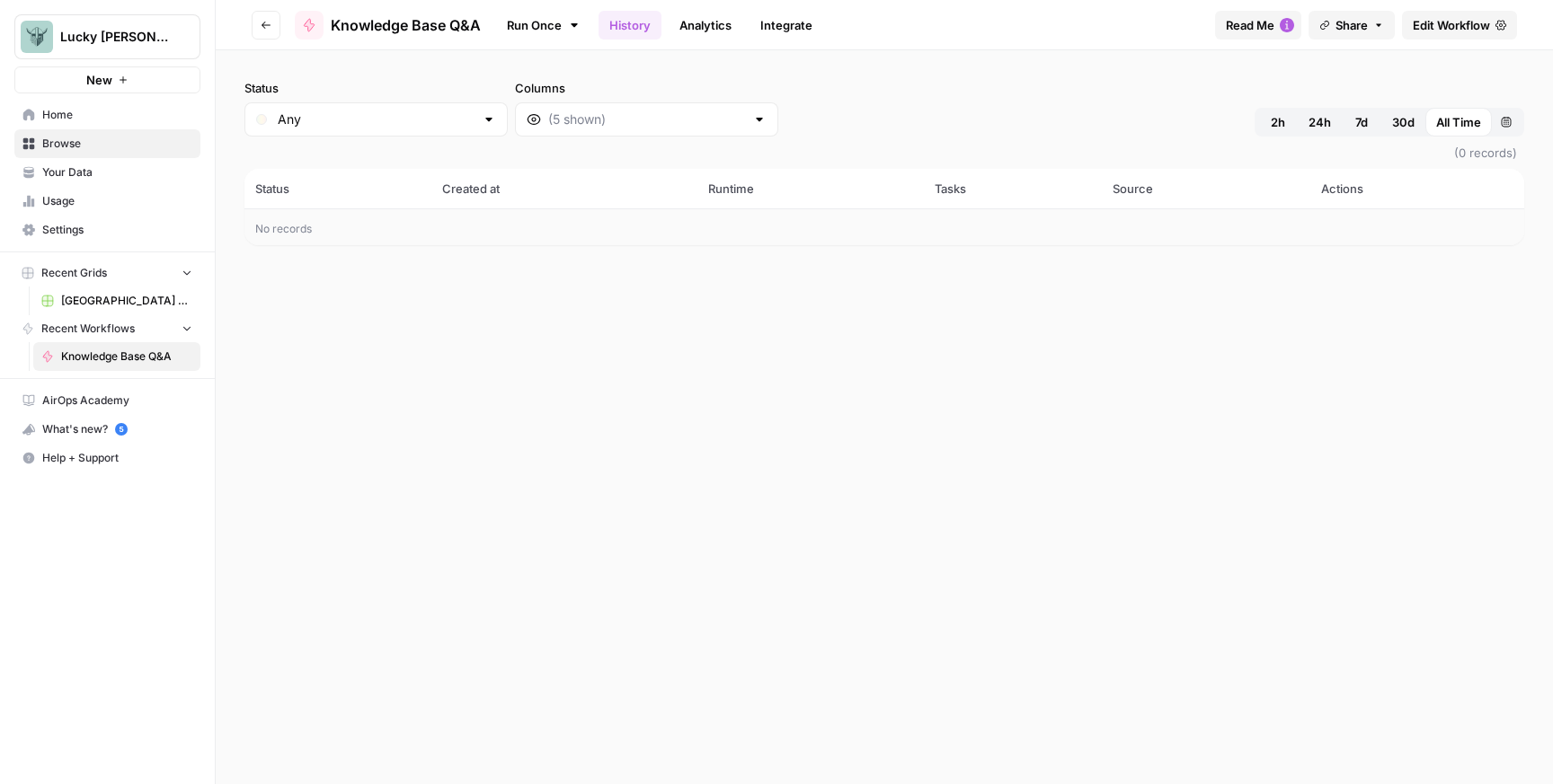
click at [715, 20] on link "Analytics" at bounding box center [706, 25] width 74 height 28
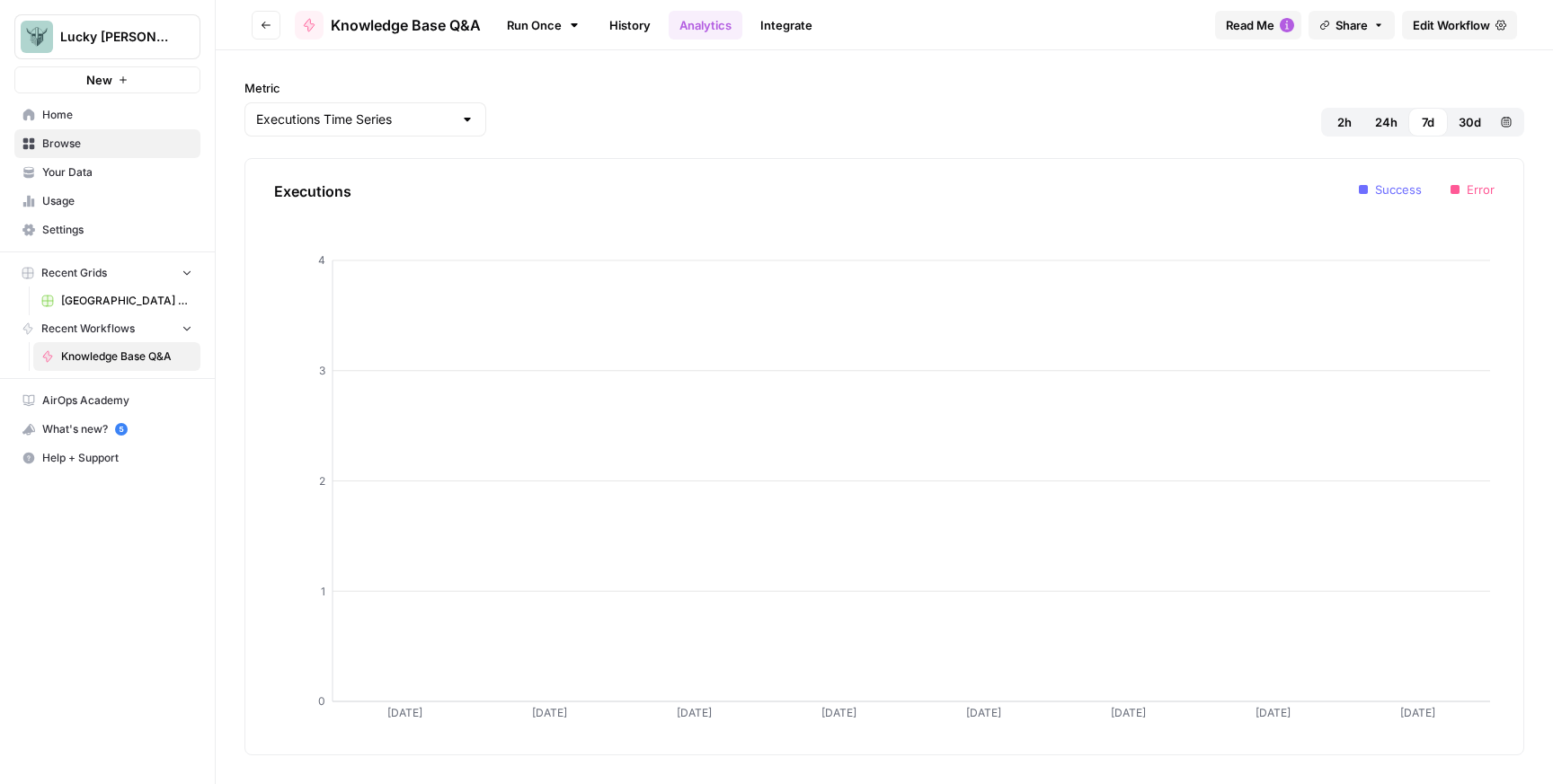
click at [407, 32] on span "Knowledge Base Q&A" at bounding box center [405, 26] width 150 height 22
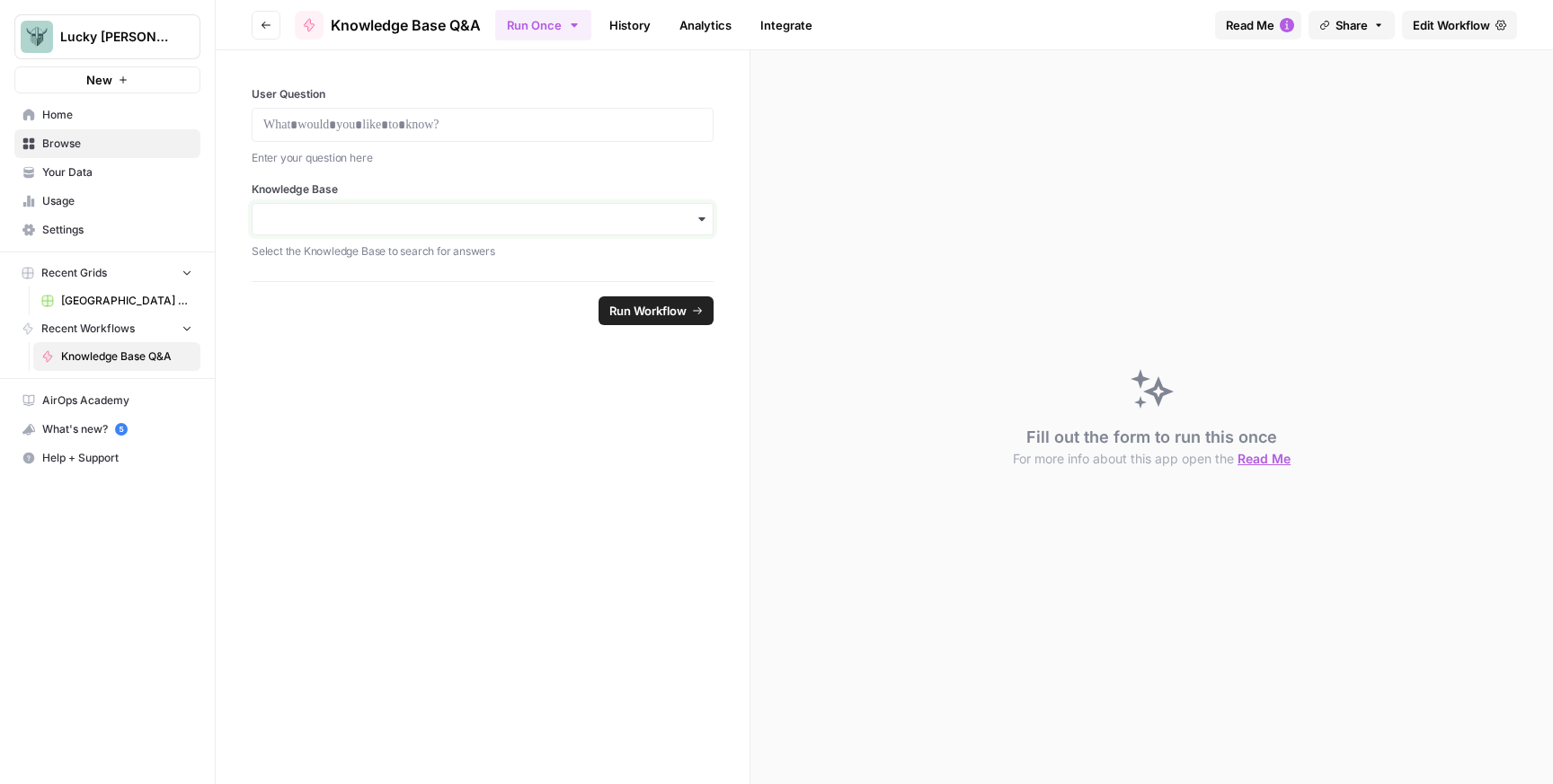
click at [384, 218] on input "Knowledge Base" at bounding box center [482, 220] width 438 height 18
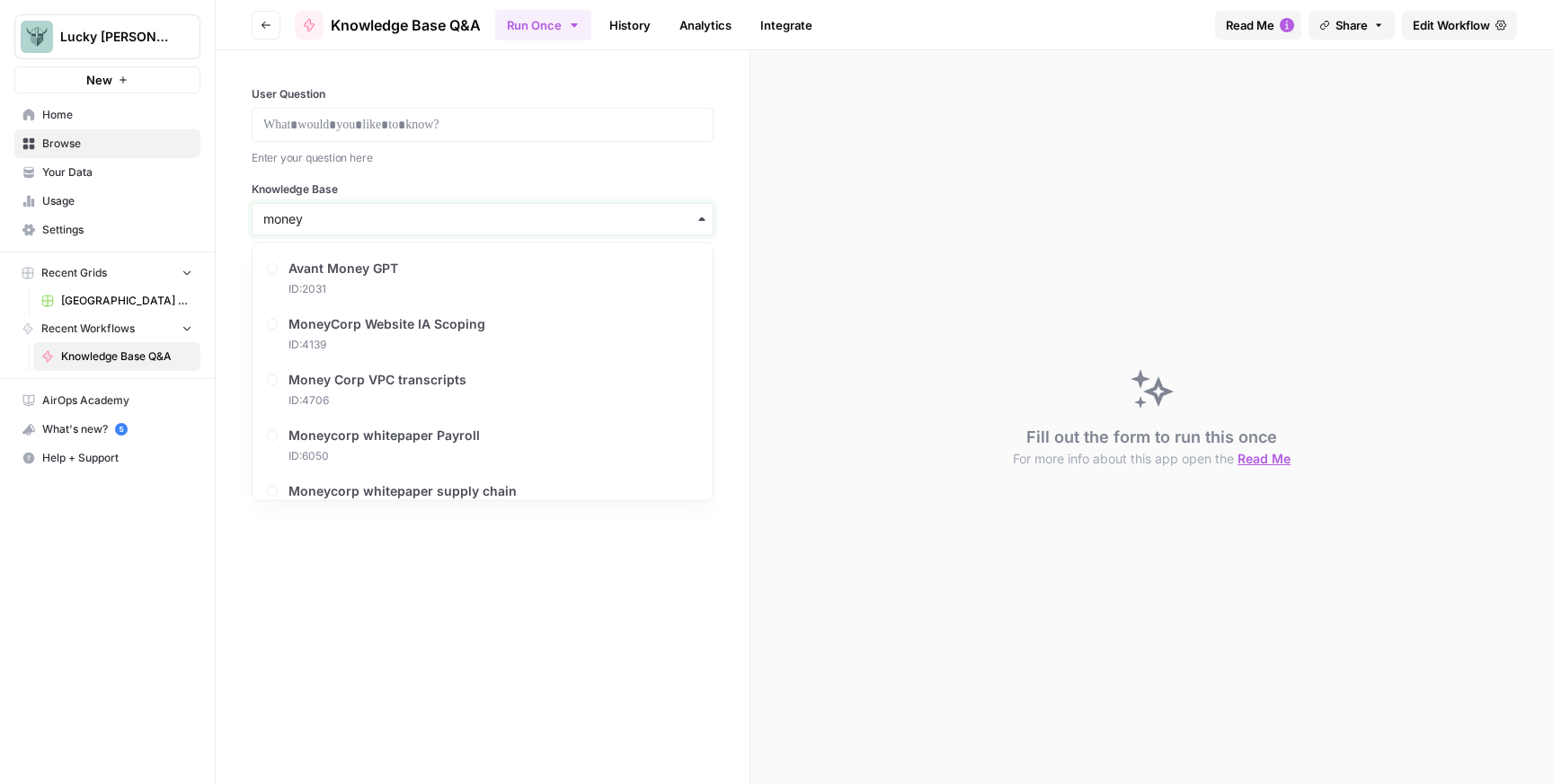
type input "money"
click at [266, 31] on button "Go back" at bounding box center [265, 25] width 28 height 28
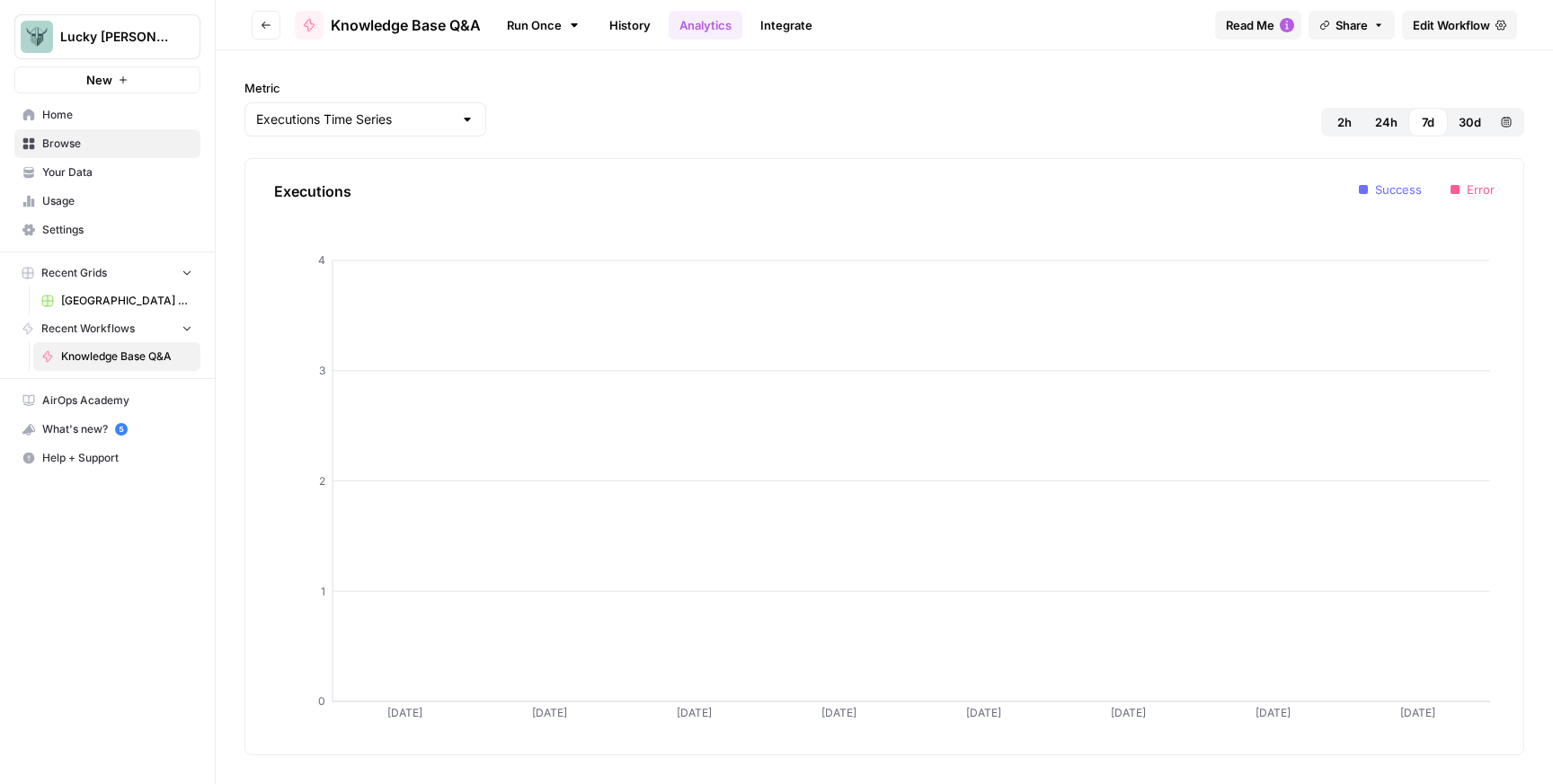
click at [92, 172] on span "Your Data" at bounding box center [117, 173] width 150 height 16
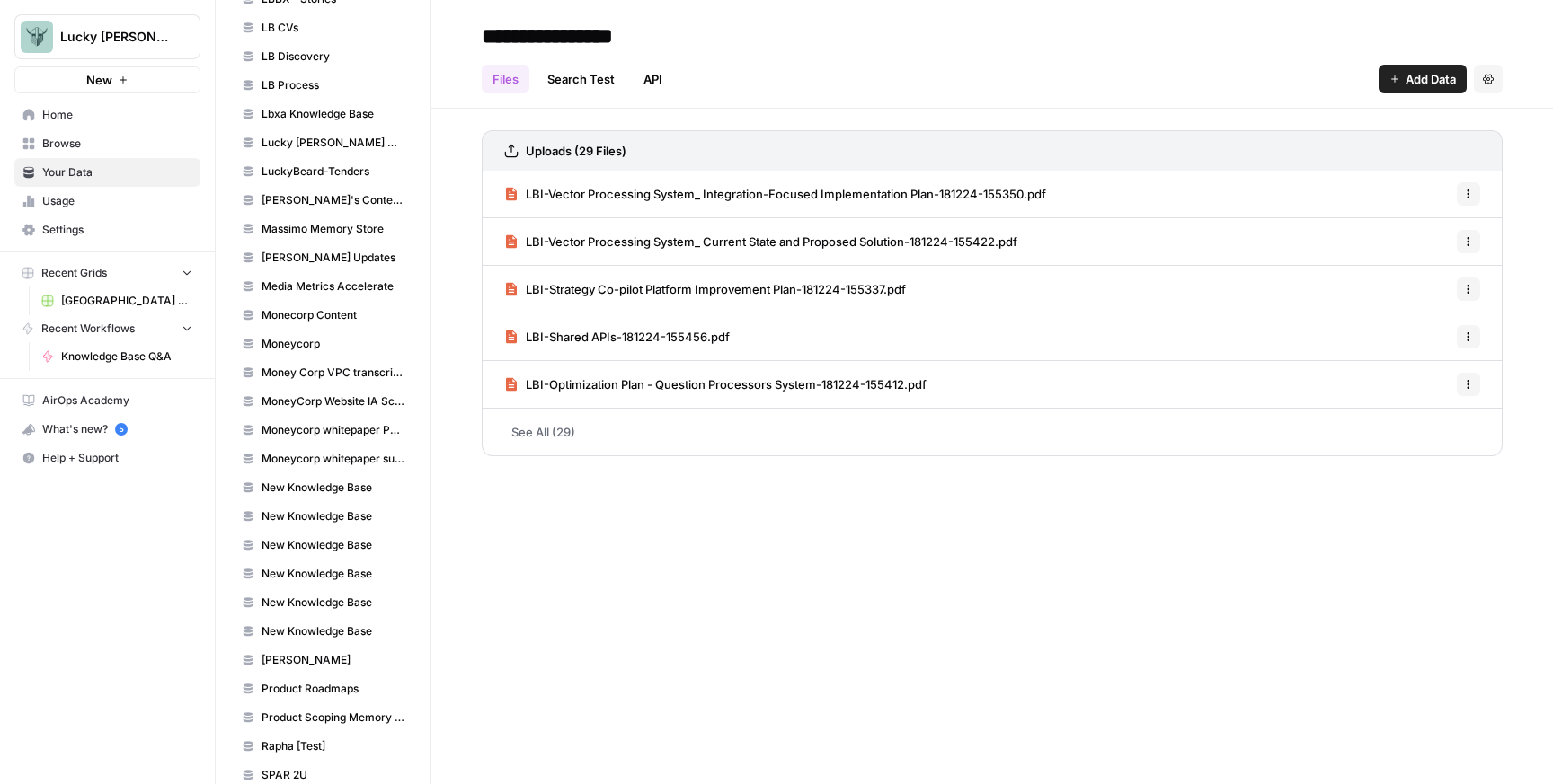
scroll to position [1772, 0]
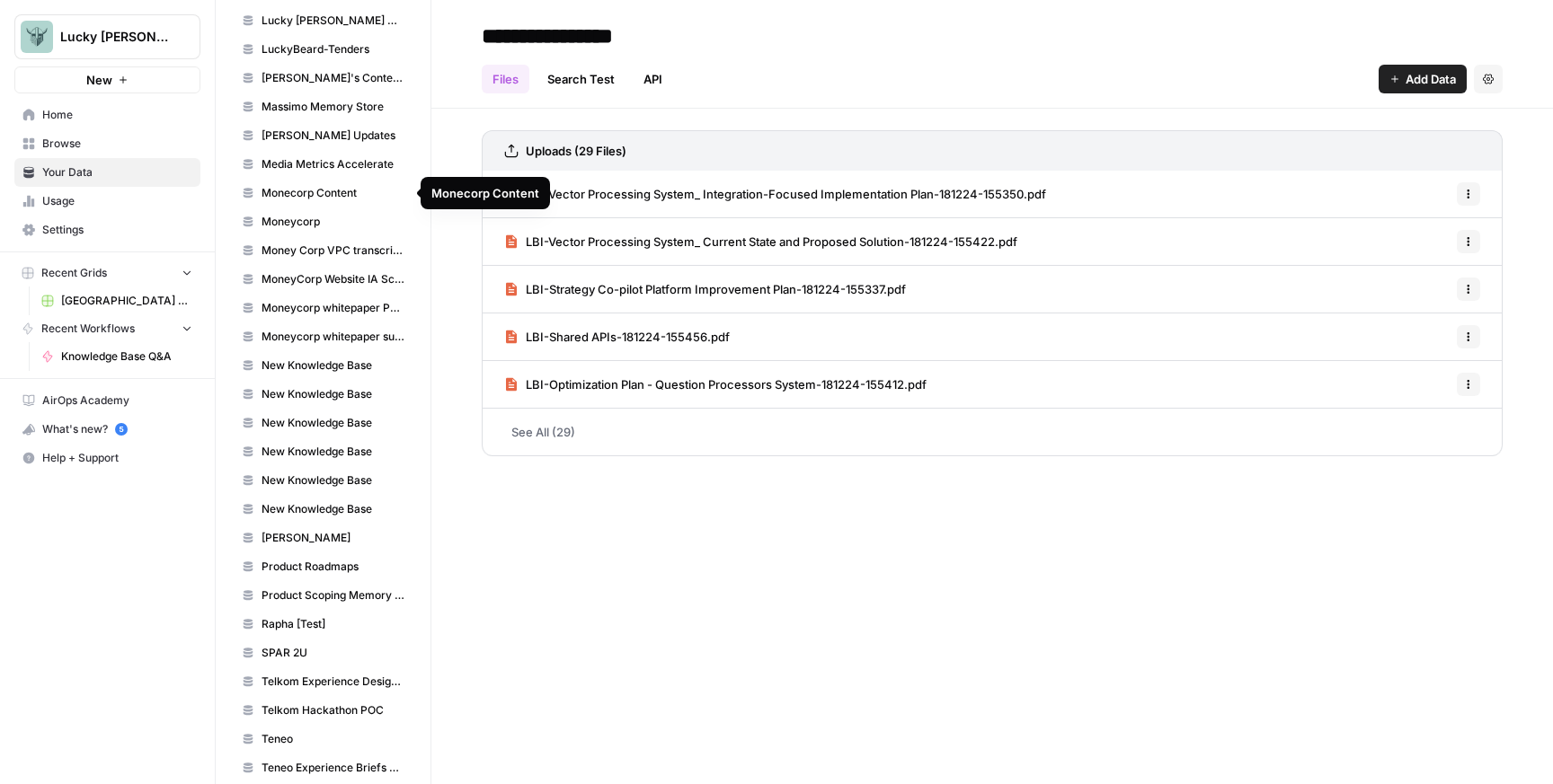
click at [309, 187] on span "Monecorp Content" at bounding box center [333, 193] width 143 height 16
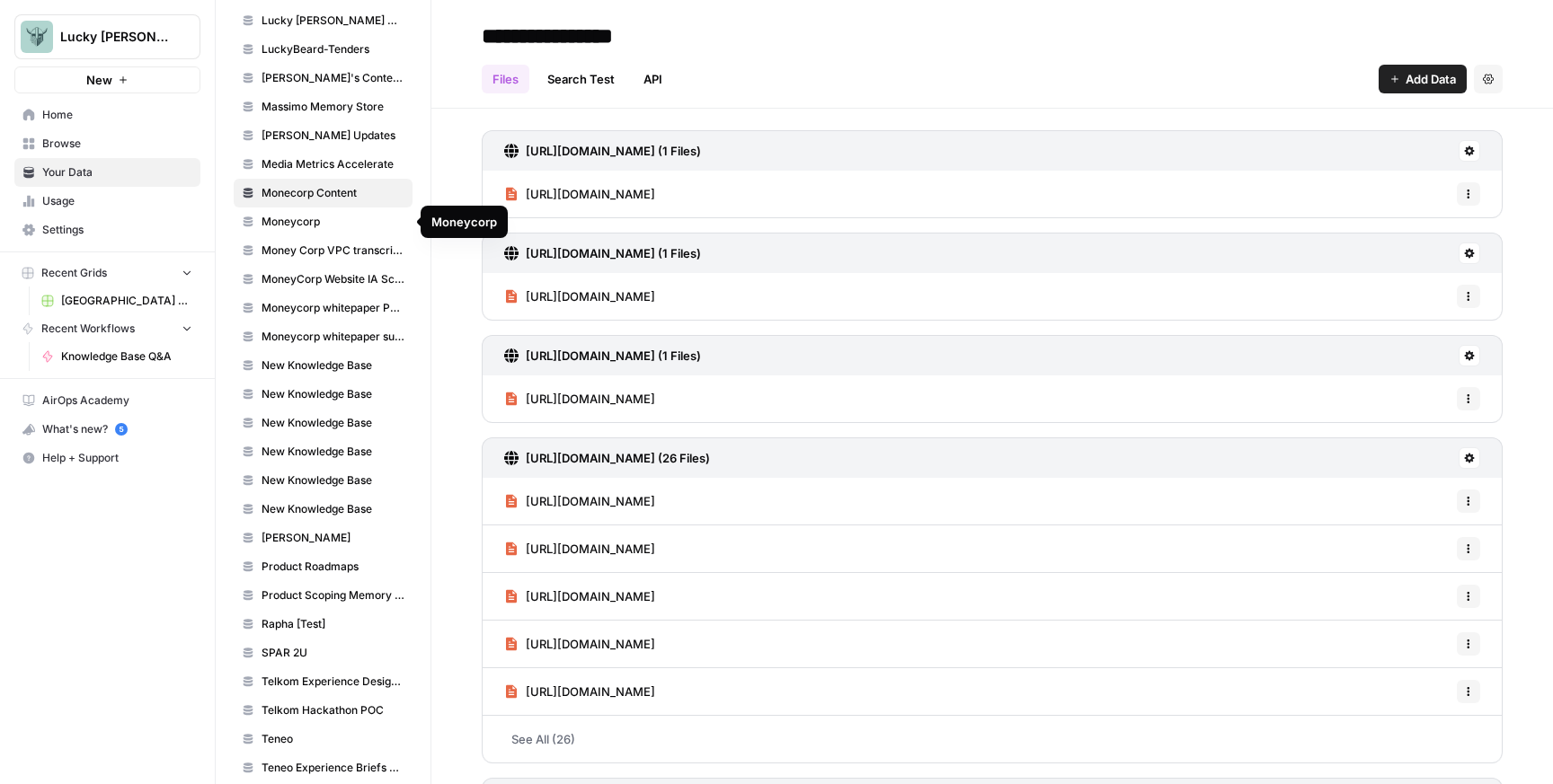
click at [309, 220] on span "Moneycorp" at bounding box center [333, 222] width 143 height 16
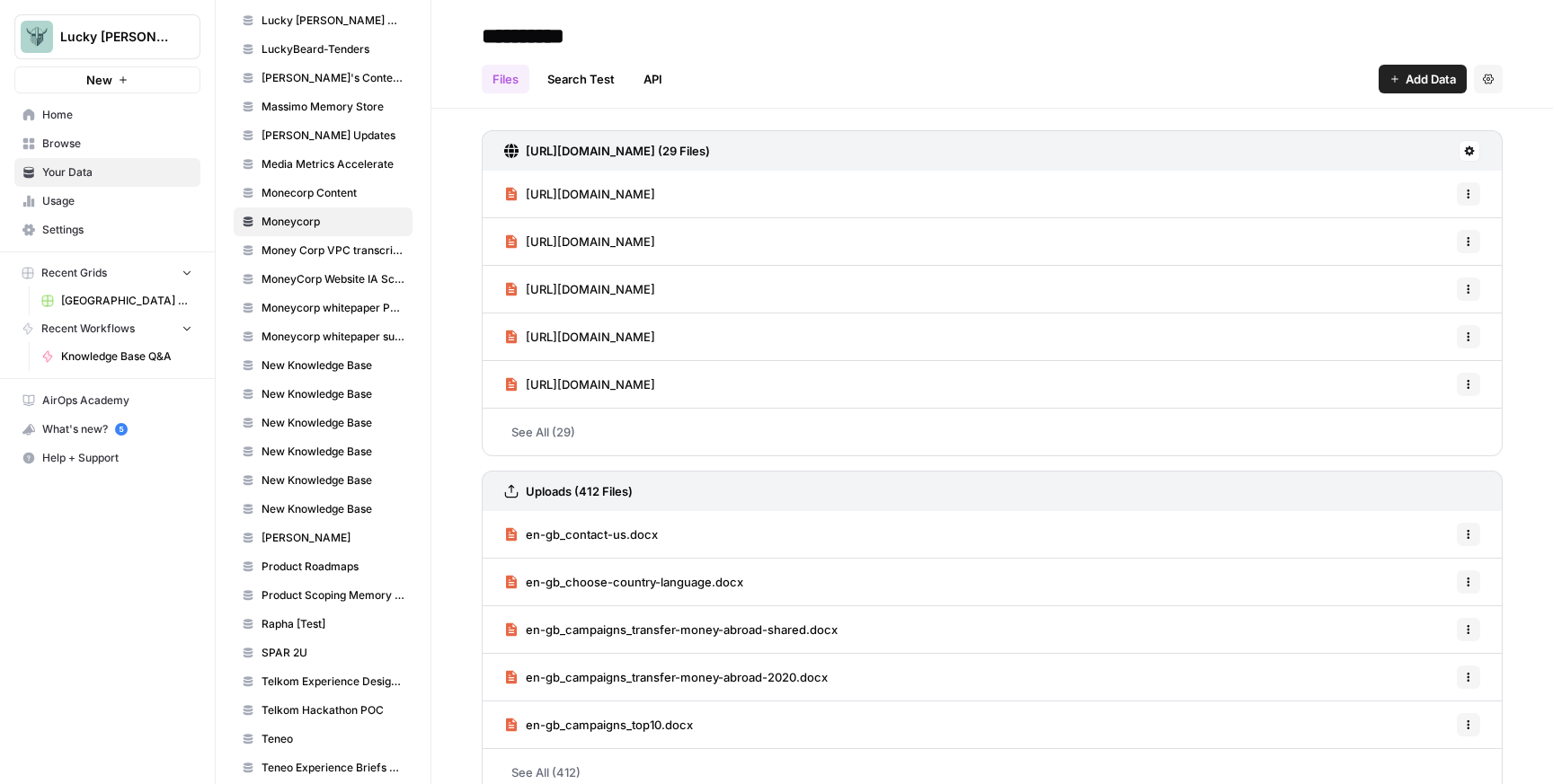
click at [319, 243] on span "Money Corp VPC transcripts" at bounding box center [333, 251] width 143 height 16
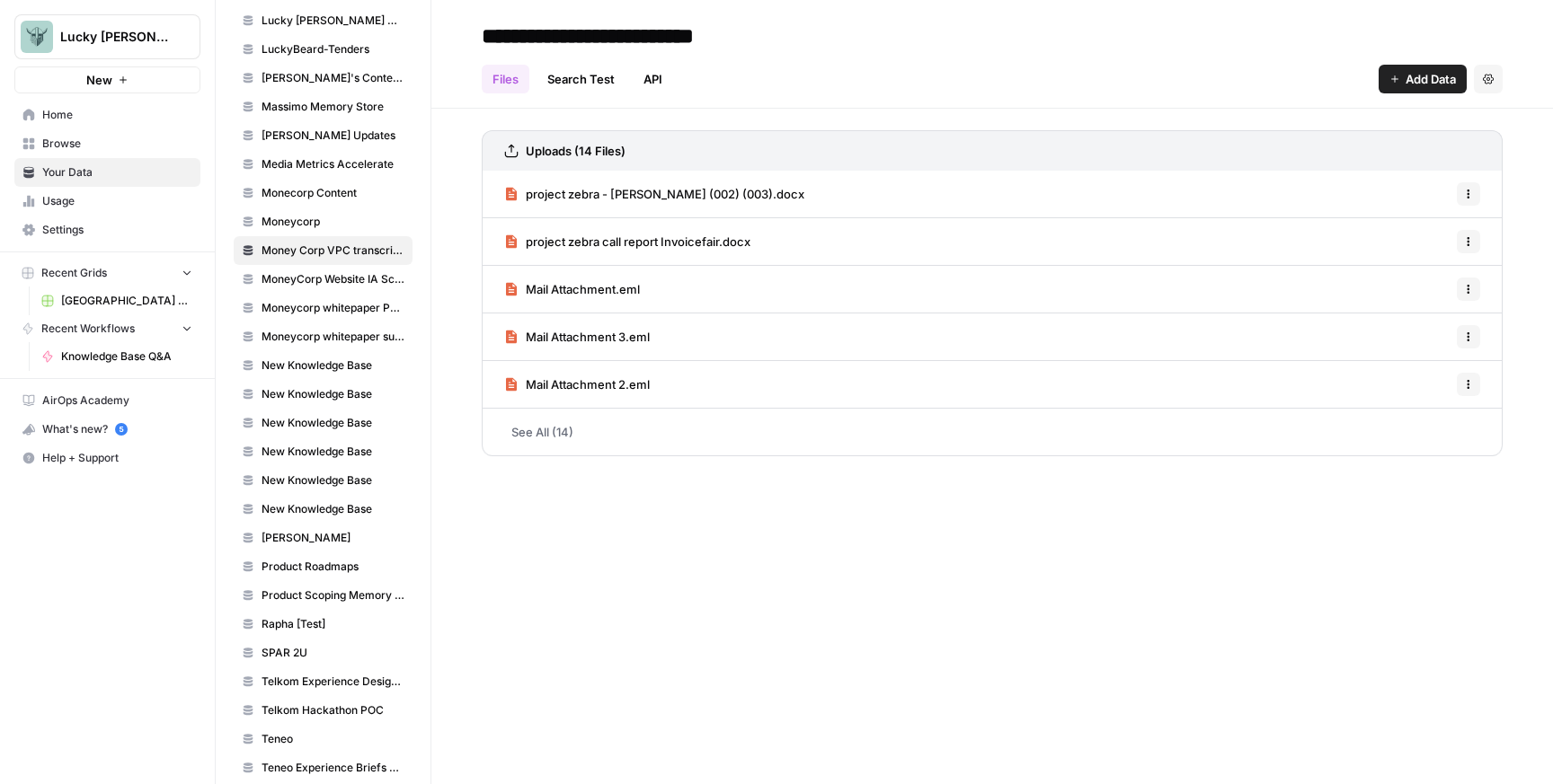
click at [329, 274] on span "MoneyCorp Website IA Scoping" at bounding box center [333, 280] width 143 height 16
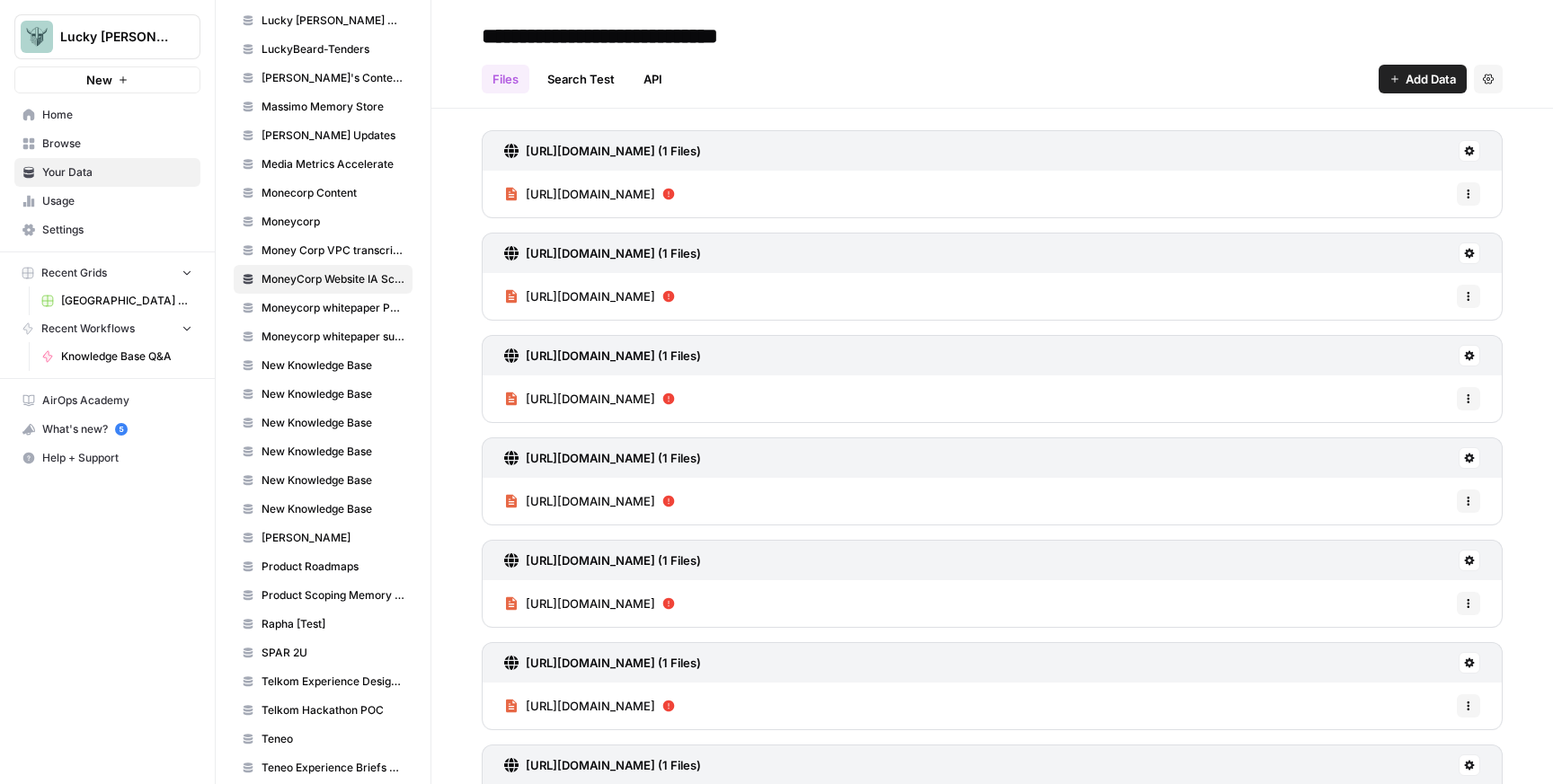
click at [333, 305] on span "Moneycorp whitepaper Payroll" at bounding box center [333, 308] width 143 height 16
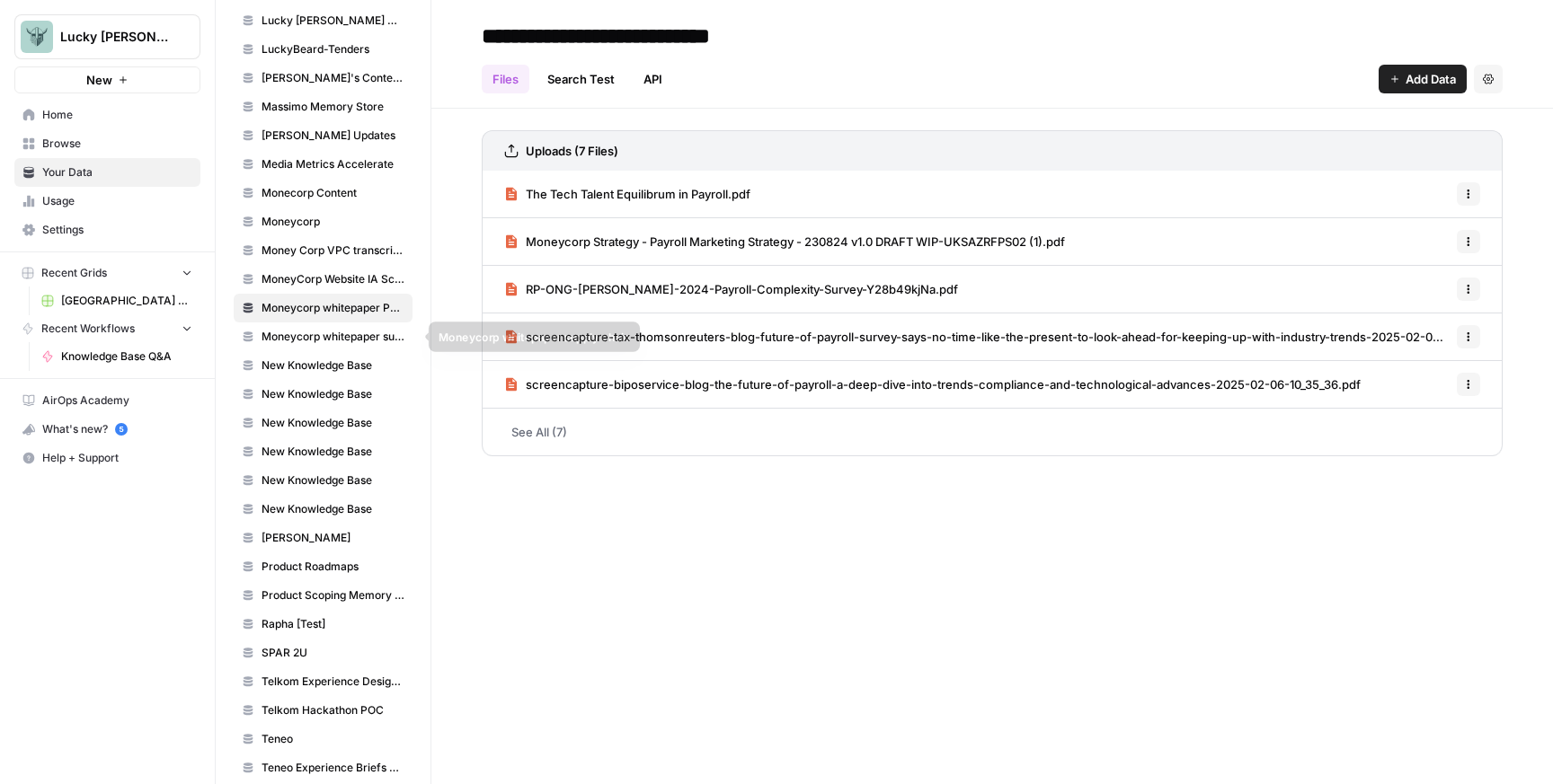
click at [336, 329] on span "Moneycorp whitepaper supply chain" at bounding box center [333, 337] width 143 height 16
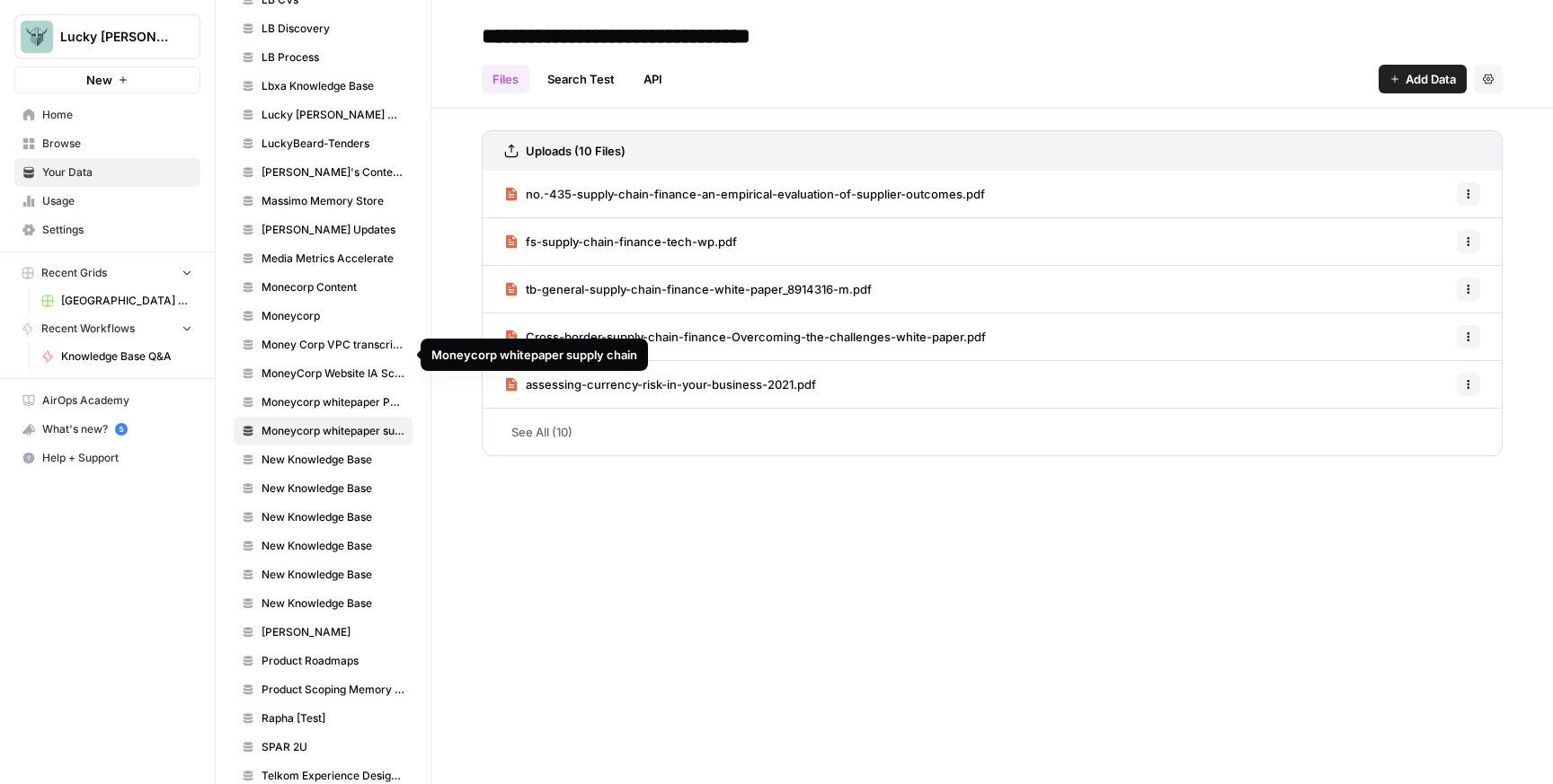
scroll to position [1669, 0]
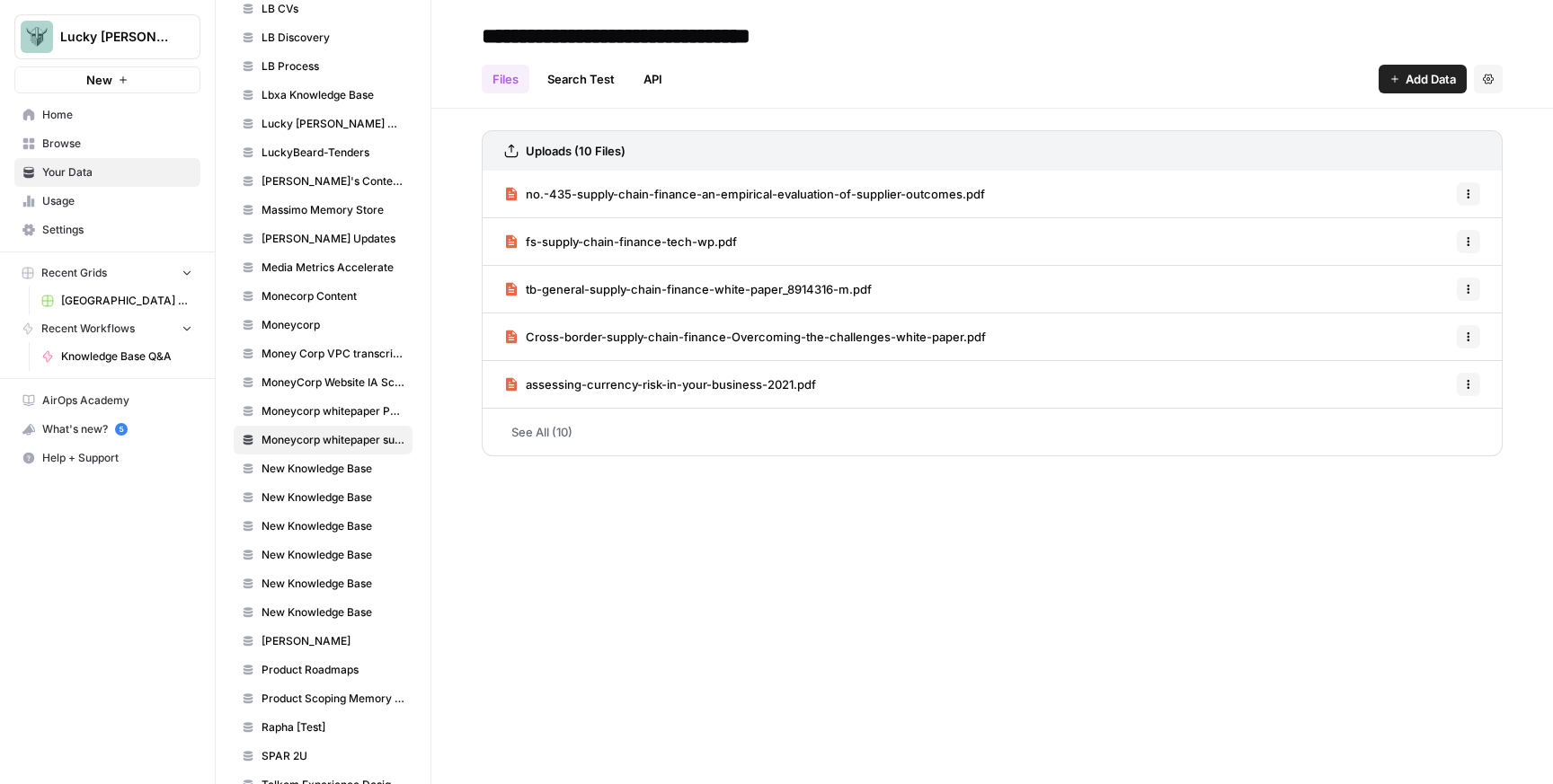
click at [338, 298] on span "Monecorp Content" at bounding box center [333, 296] width 143 height 16
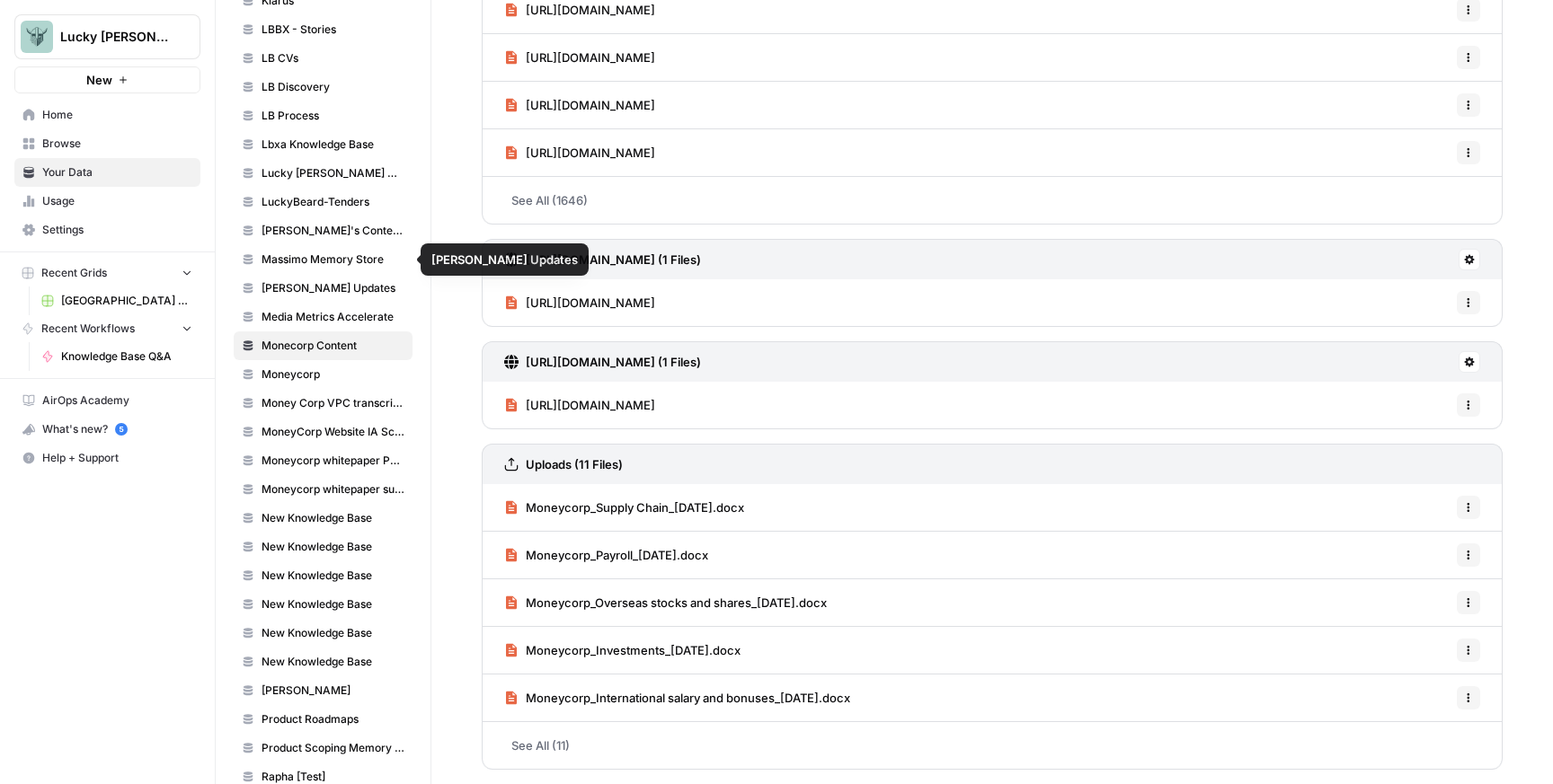
scroll to position [1617, 0]
click at [335, 238] on span "[PERSON_NAME]'s Content Writer" at bounding box center [333, 232] width 143 height 16
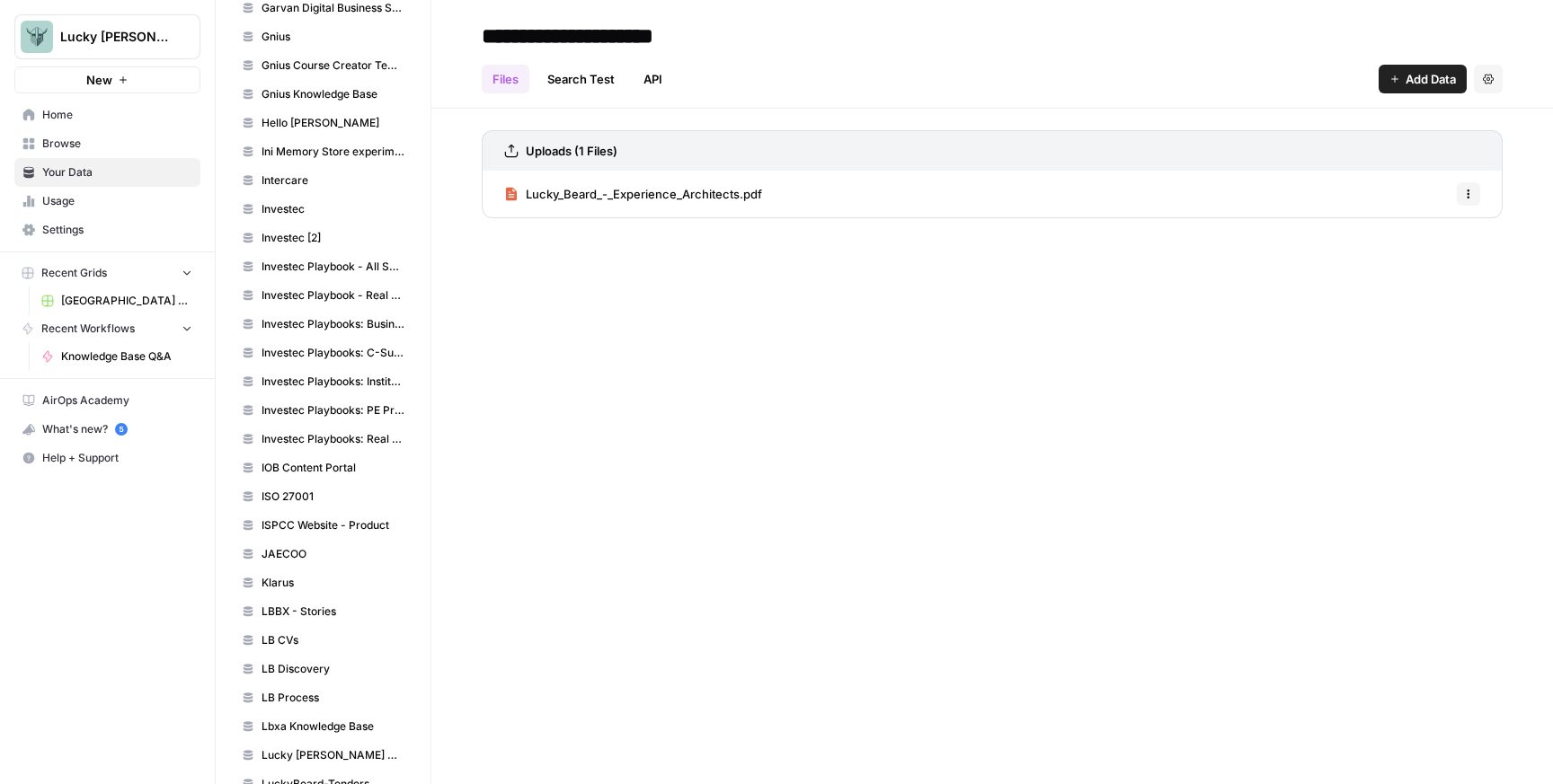
scroll to position [1850, 0]
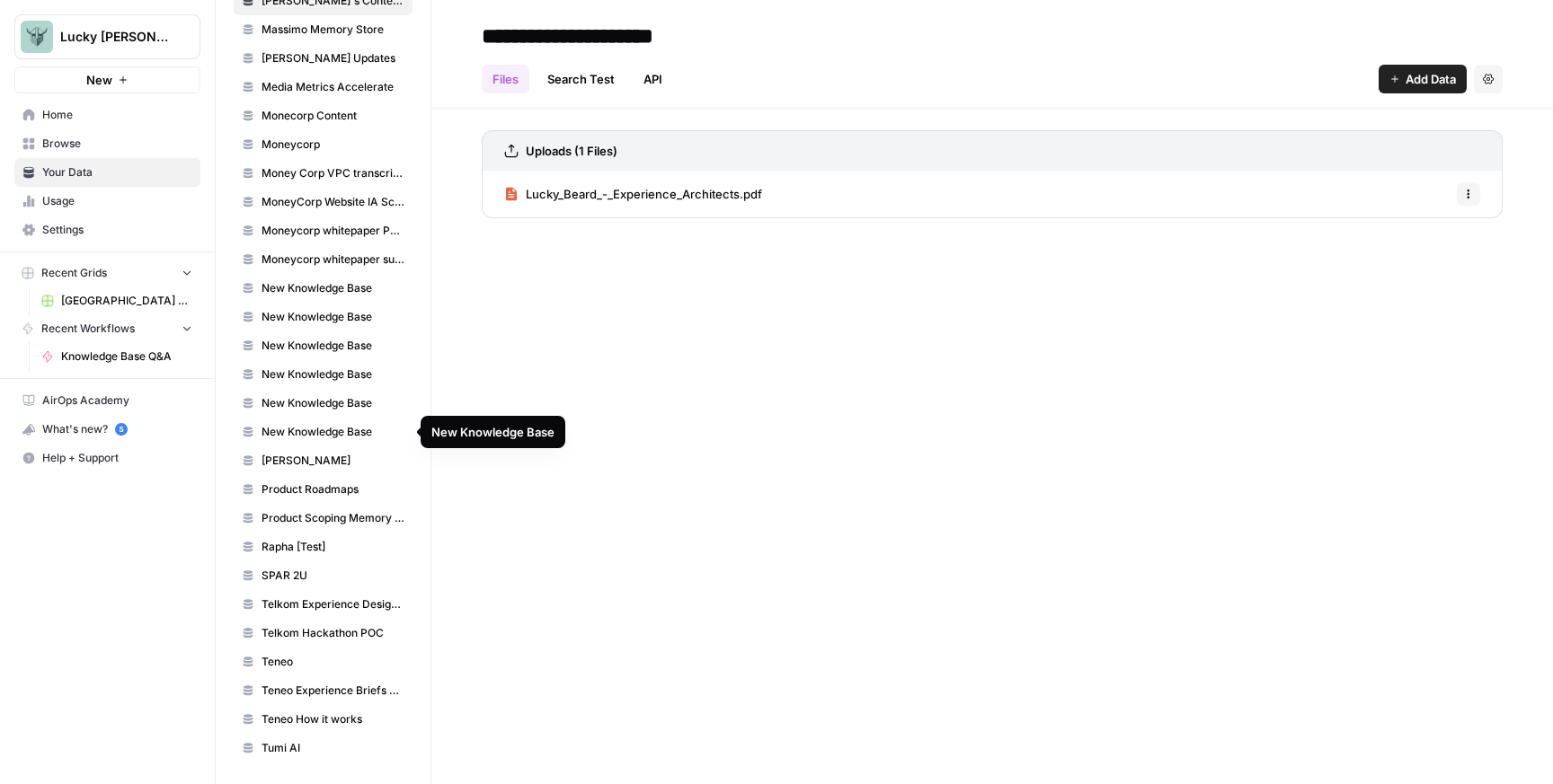
click at [340, 433] on span "New Knowledge Base" at bounding box center [333, 432] width 143 height 16
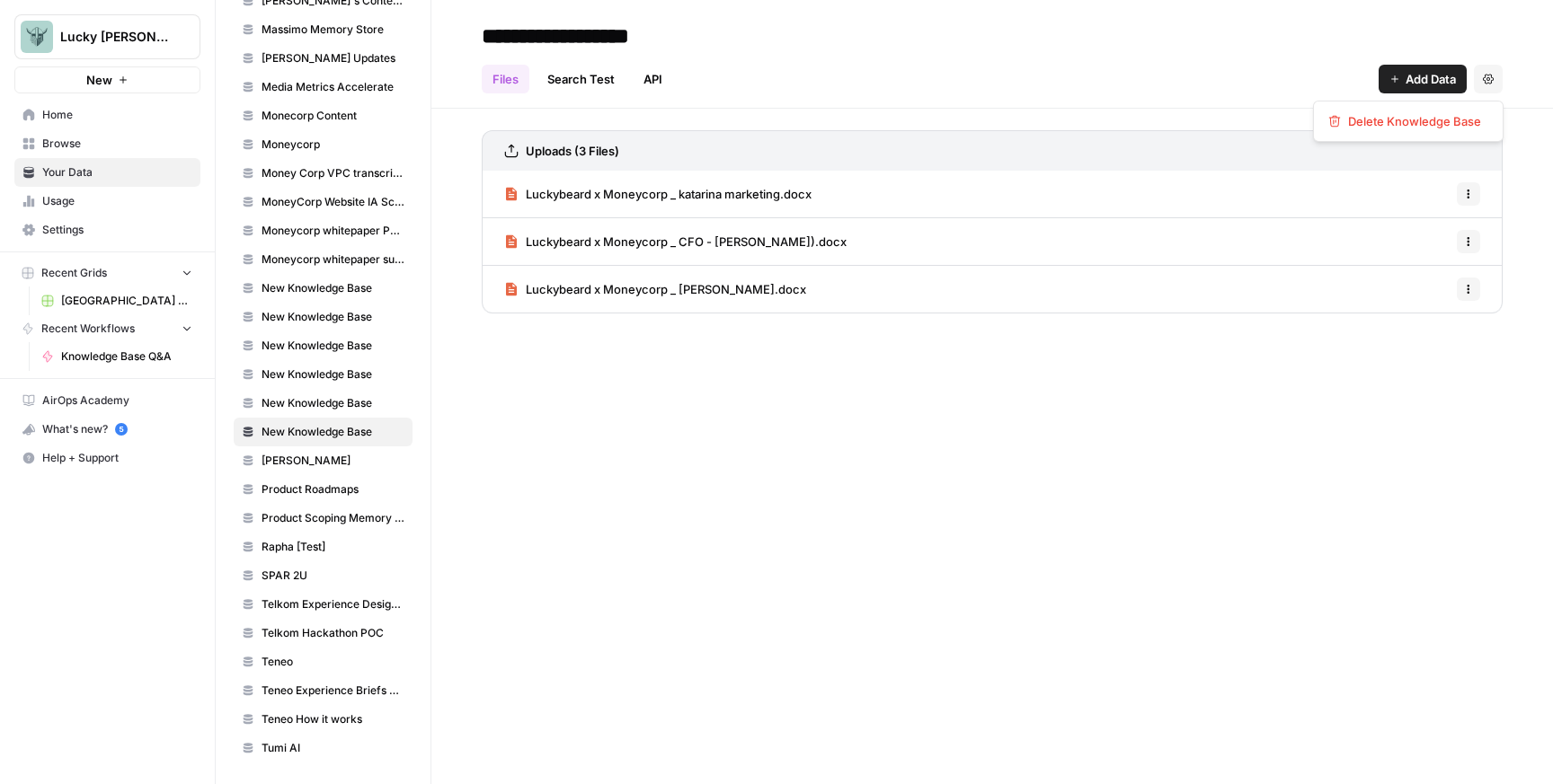
click at [1490, 83] on icon "button" at bounding box center [1488, 80] width 11 height 11
click at [574, 83] on link "Search Test" at bounding box center [580, 79] width 89 height 28
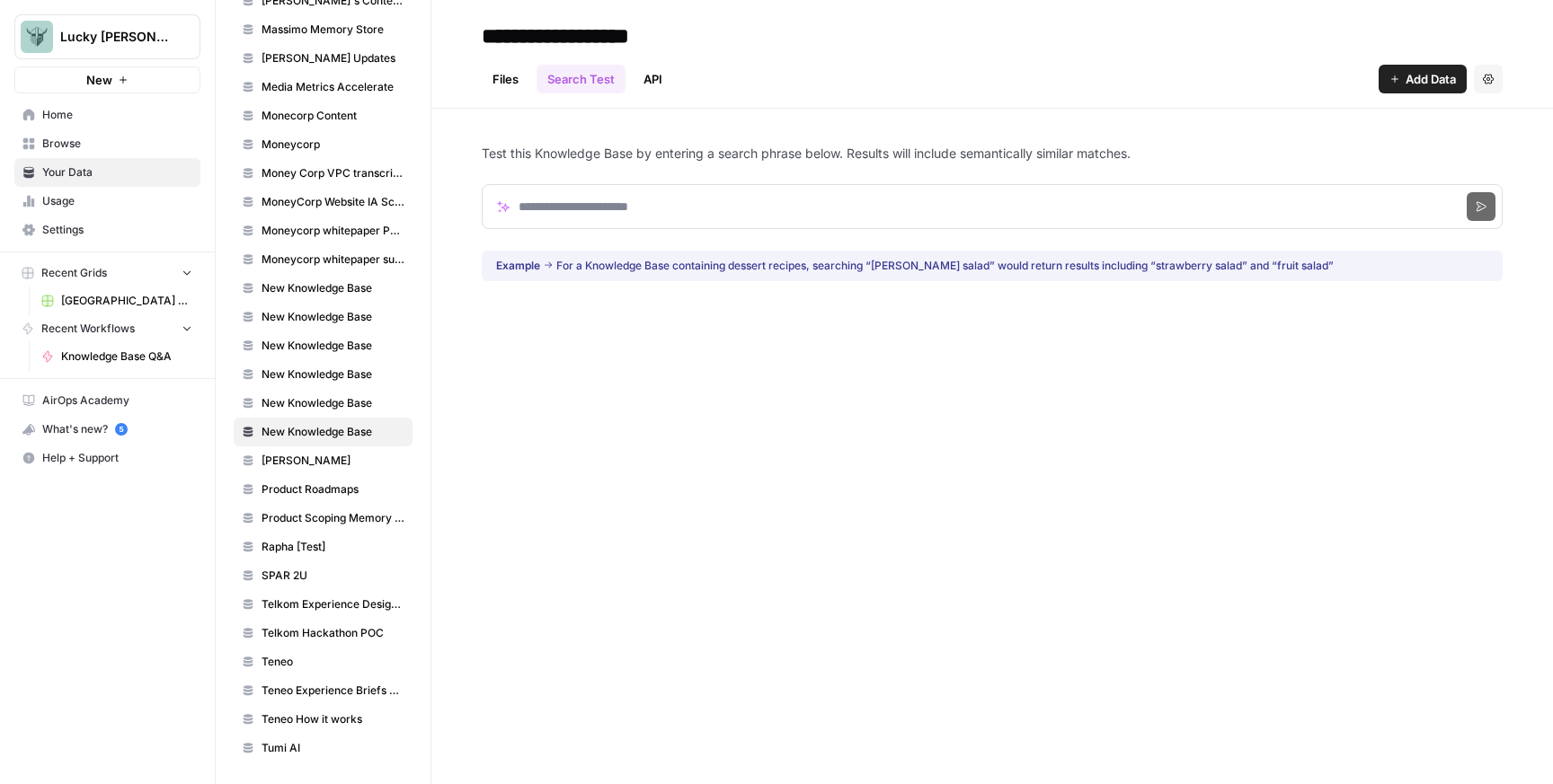
click at [676, 83] on div "Files Search Test API Add Data Settings" at bounding box center [991, 71] width 1020 height 43
click at [618, 20] on input "**********" at bounding box center [618, 36] width 287 height 36
click at [618, 32] on input "**********" at bounding box center [618, 36] width 287 height 36
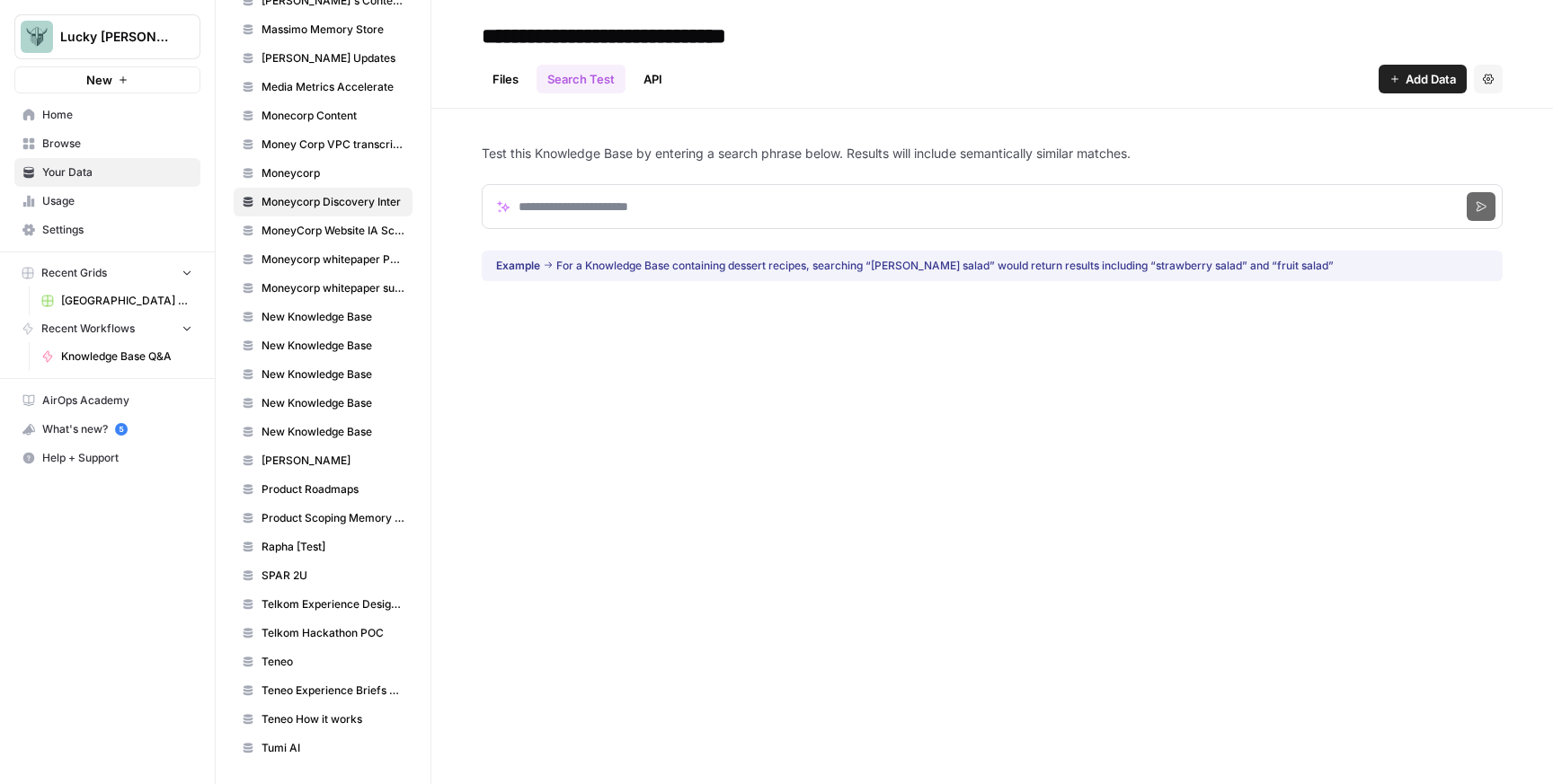
type input "**********"
click at [508, 76] on link "Files" at bounding box center [505, 79] width 48 height 28
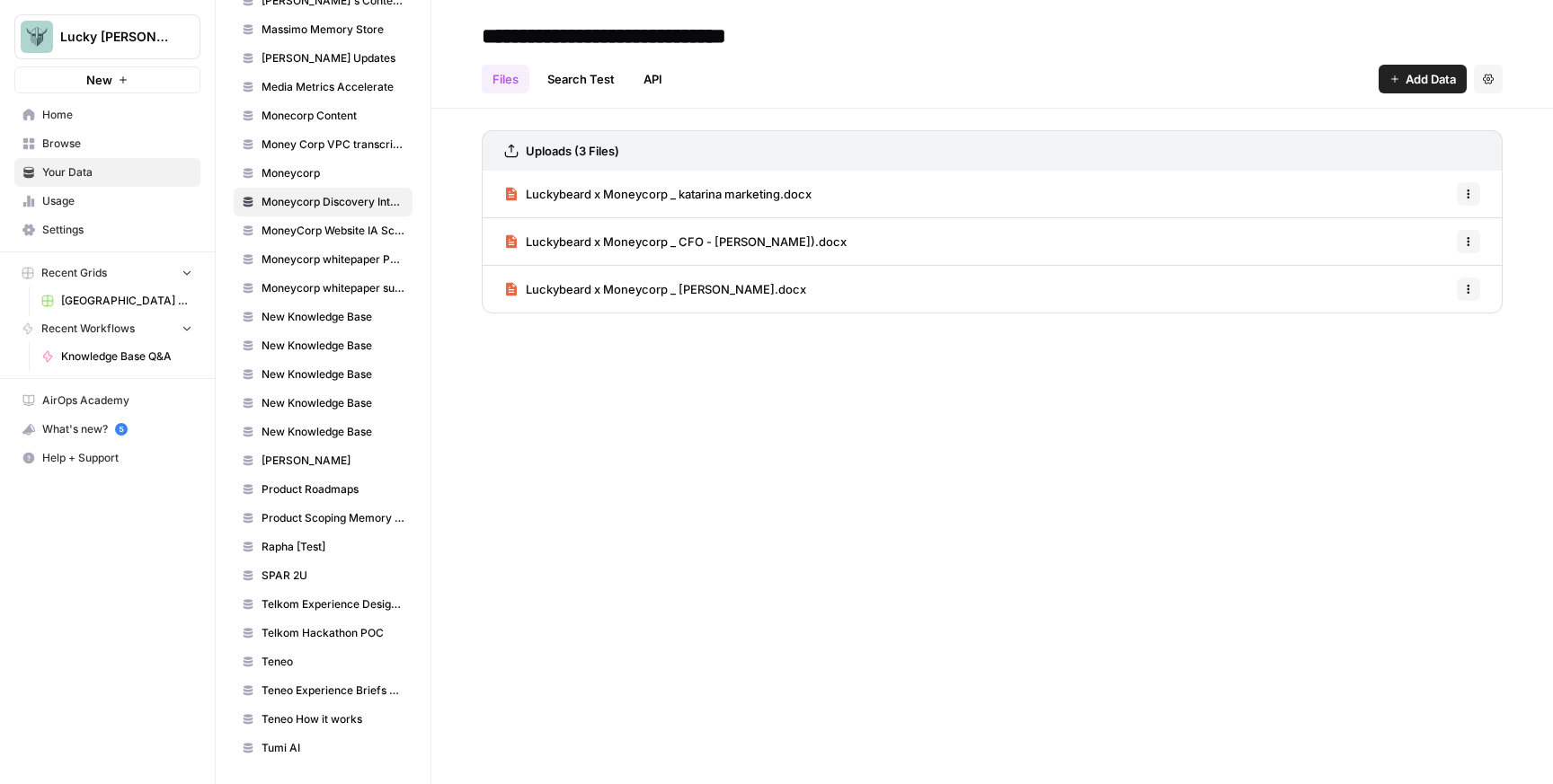
click at [584, 75] on link "Search Test" at bounding box center [580, 79] width 89 height 28
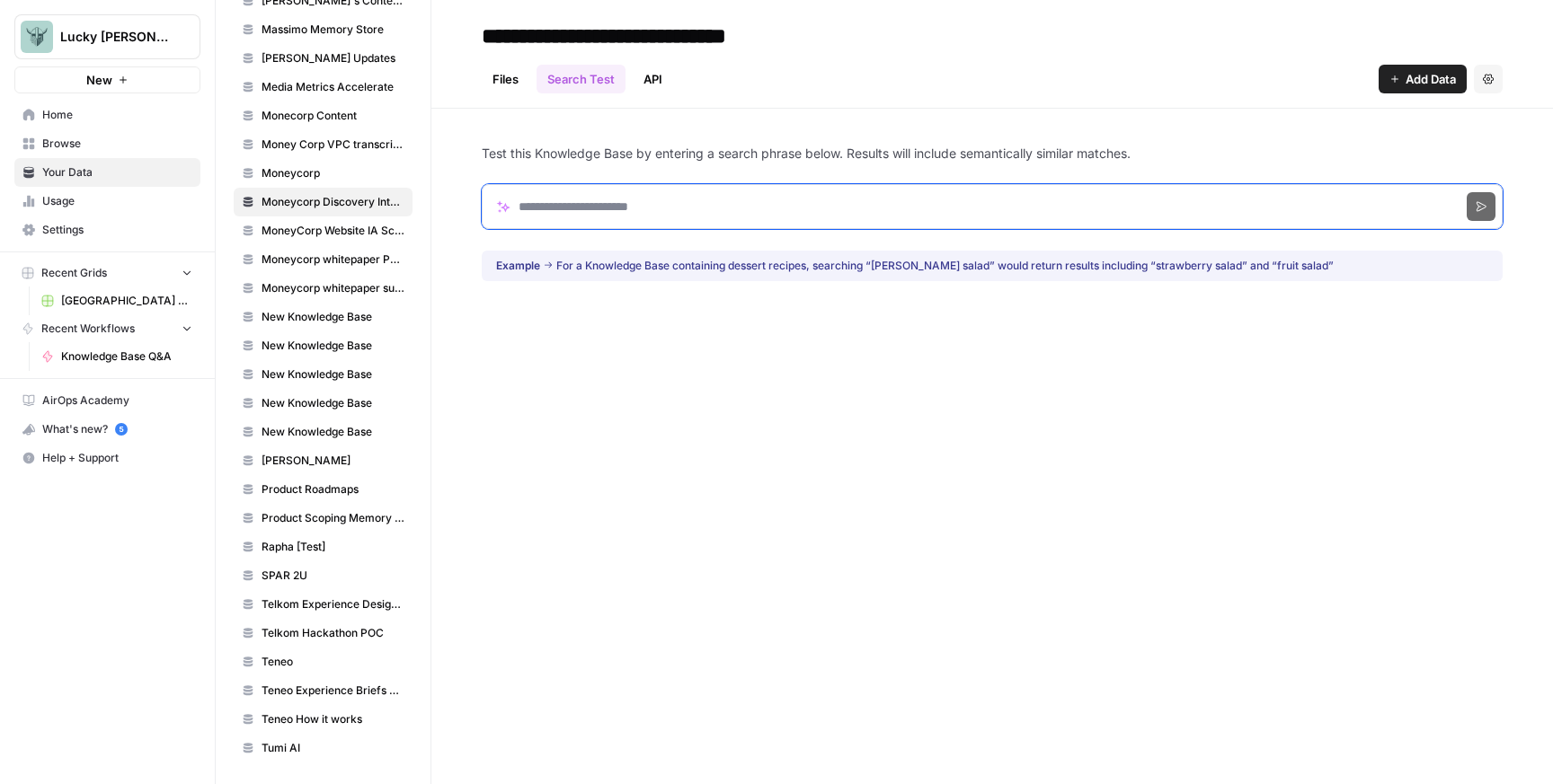
click at [629, 211] on input "Search phrase" at bounding box center [991, 206] width 1020 height 45
type input "**********"
click button "Search" at bounding box center [1481, 206] width 28 height 28
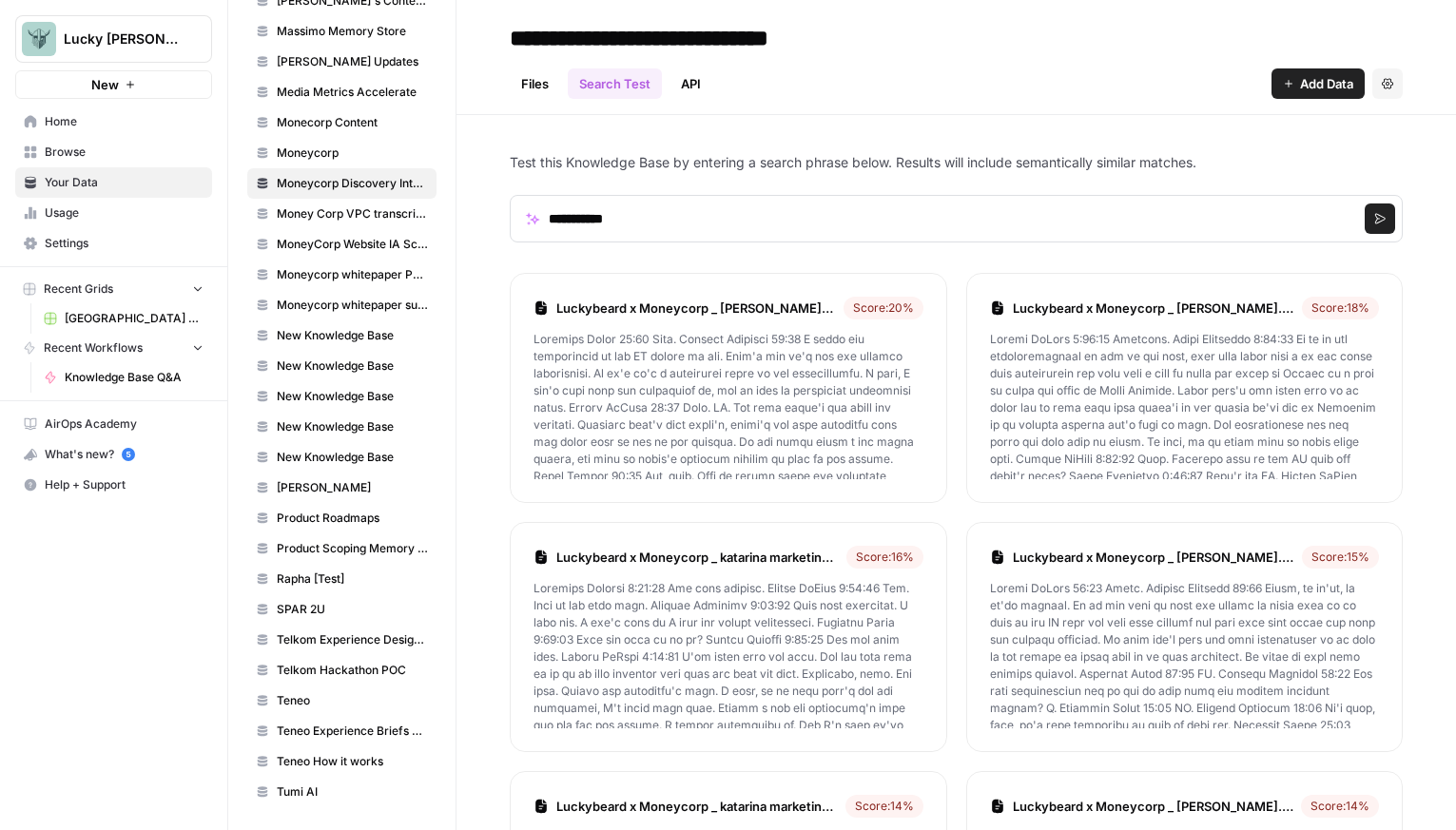
click at [536, 64] on div "Files Search Test API Add Data Settings" at bounding box center [956, 76] width 893 height 46
click at [535, 104] on header "**********" at bounding box center [956, 57] width 1000 height 115
click at [532, 92] on link "Files" at bounding box center [535, 83] width 50 height 30
